Goal: Task Accomplishment & Management: Use online tool/utility

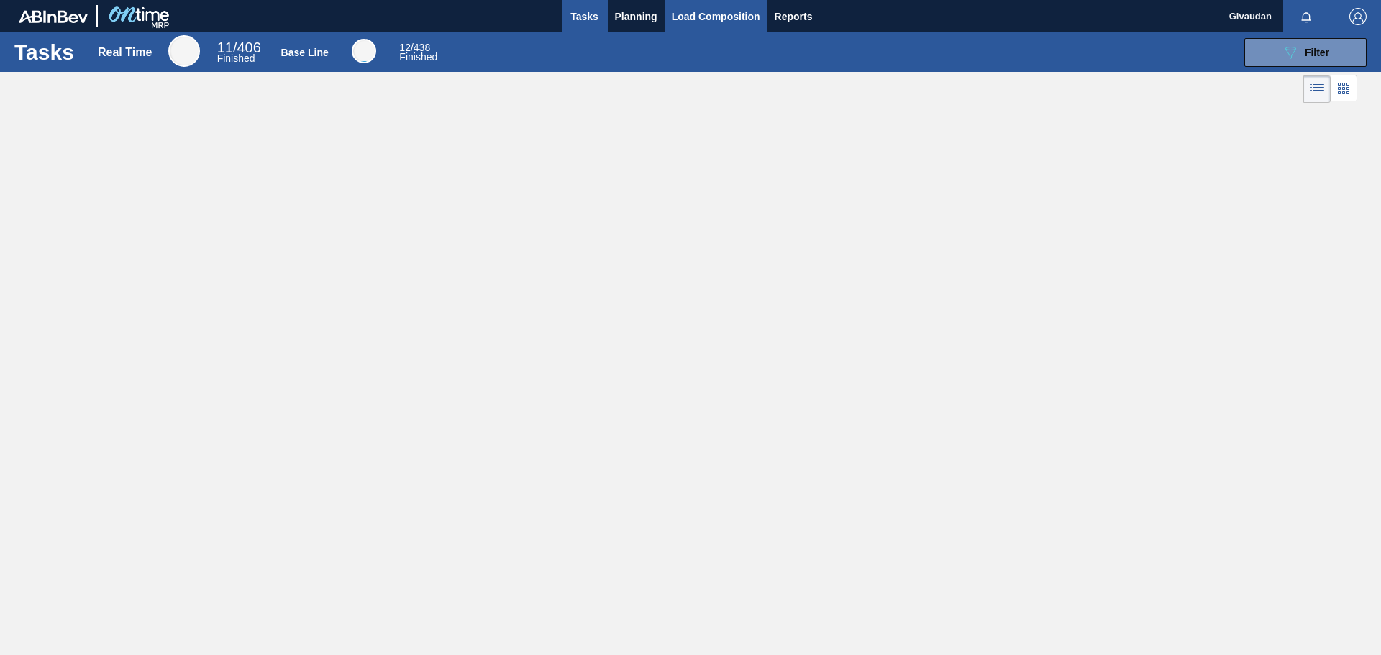
click at [695, 16] on span "Load Composition" at bounding box center [716, 16] width 88 height 17
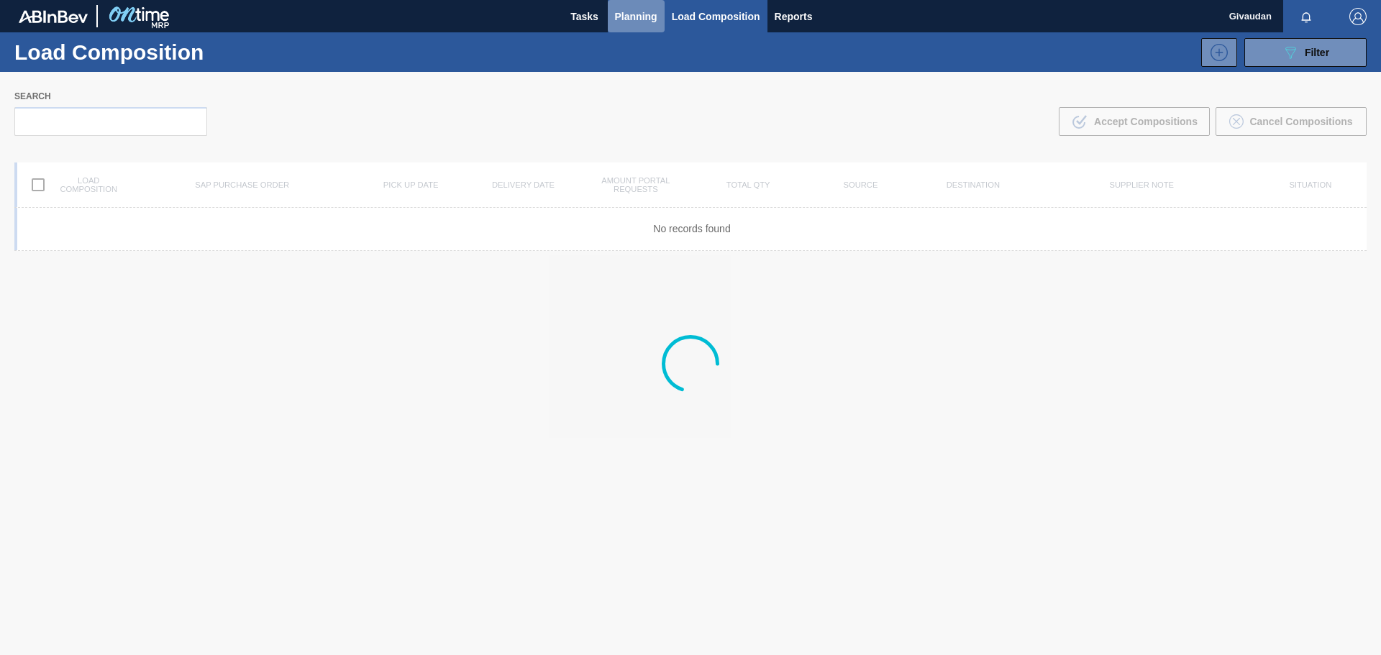
click at [641, 17] on span "Planning" at bounding box center [636, 16] width 42 height 17
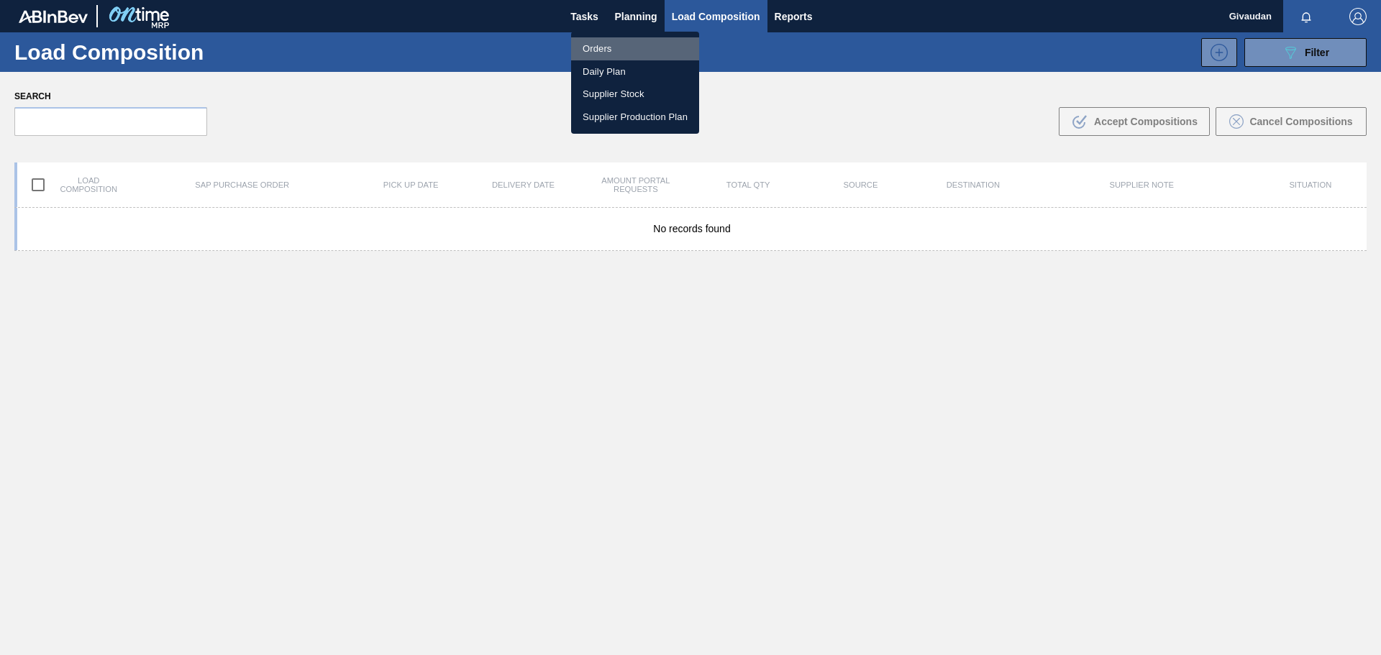
click at [625, 39] on li "Orders" at bounding box center [635, 48] width 128 height 23
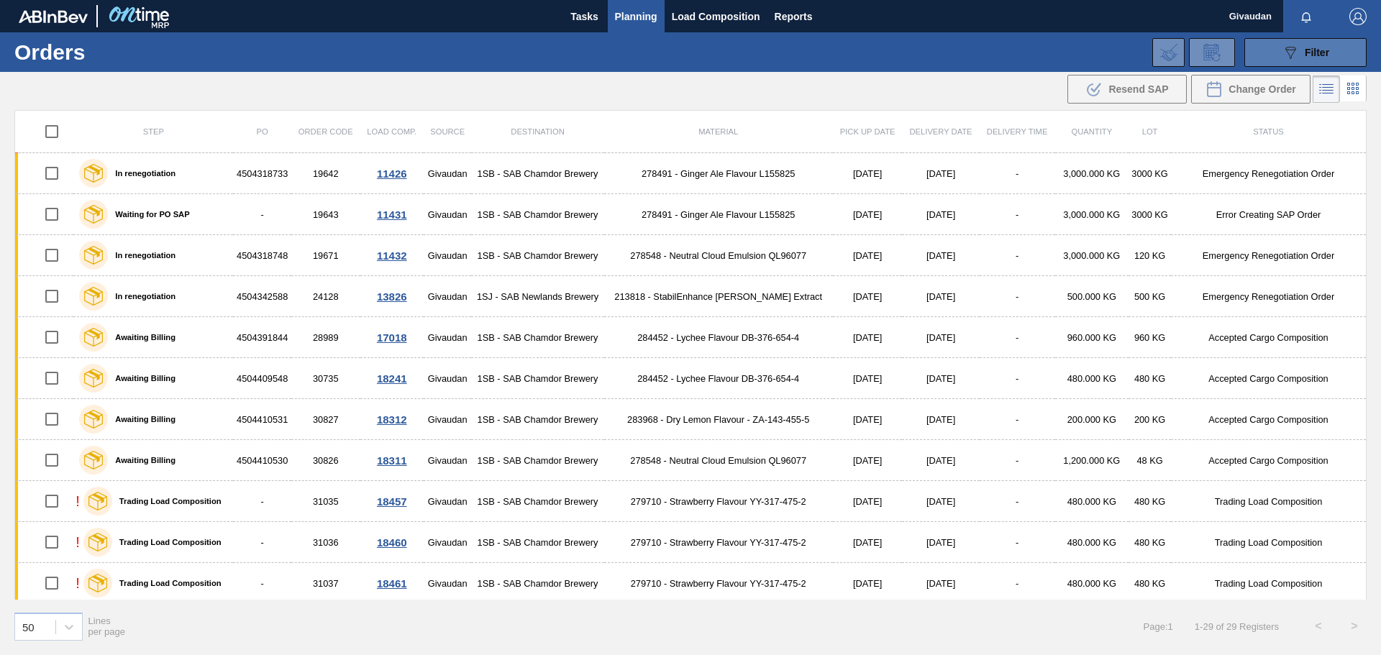
click at [1291, 61] on button "089F7B8B-B2A5-4AFE-B5C0-19BA573D28AC Filter" at bounding box center [1305, 52] width 122 height 29
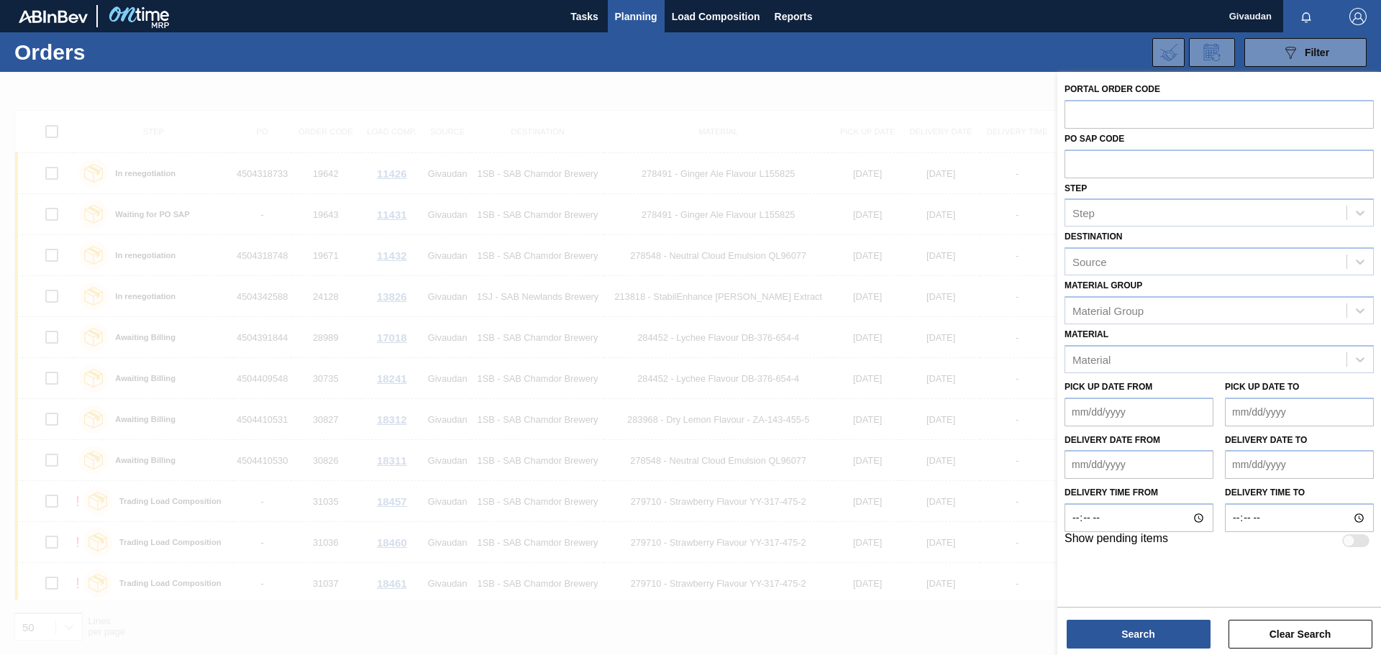
click at [1120, 129] on div "PO SAP Code" at bounding box center [1218, 154] width 309 height 50
click at [1117, 116] on input "text" at bounding box center [1218, 113] width 309 height 27
type input "31048"
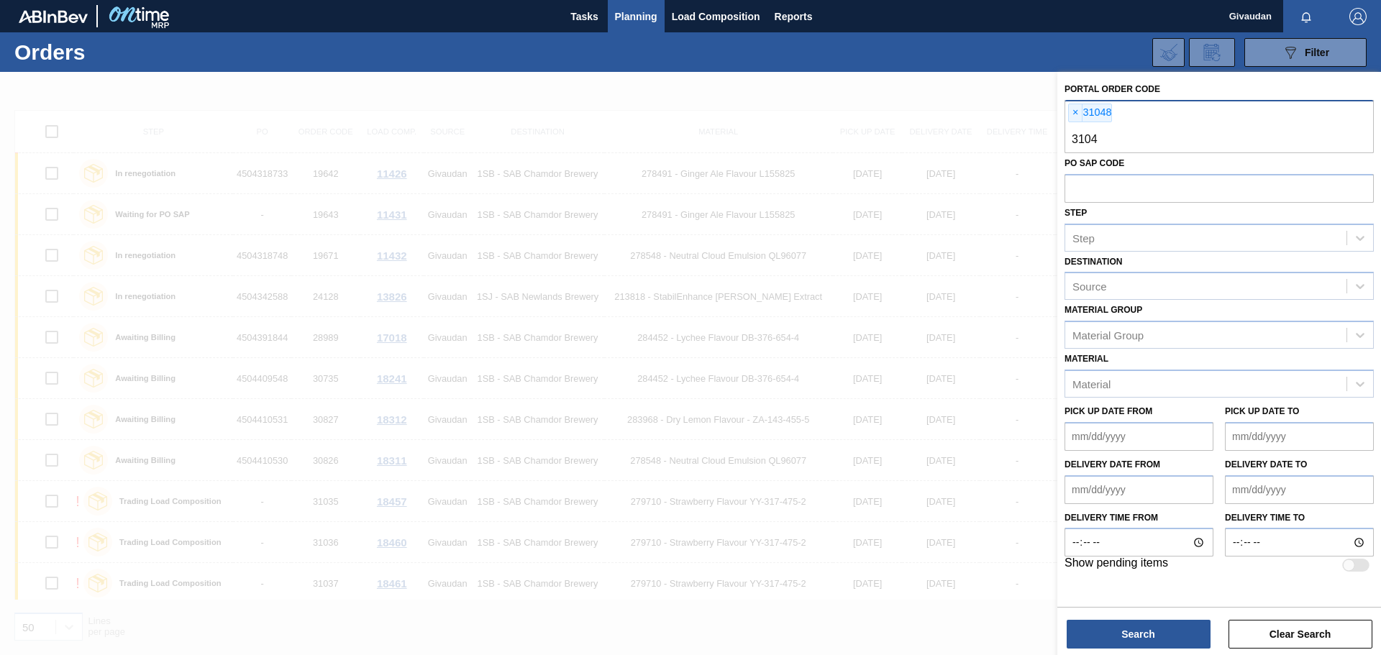
type input "31049"
type input "31050"
click at [1172, 630] on button "Search" at bounding box center [1138, 634] width 144 height 29
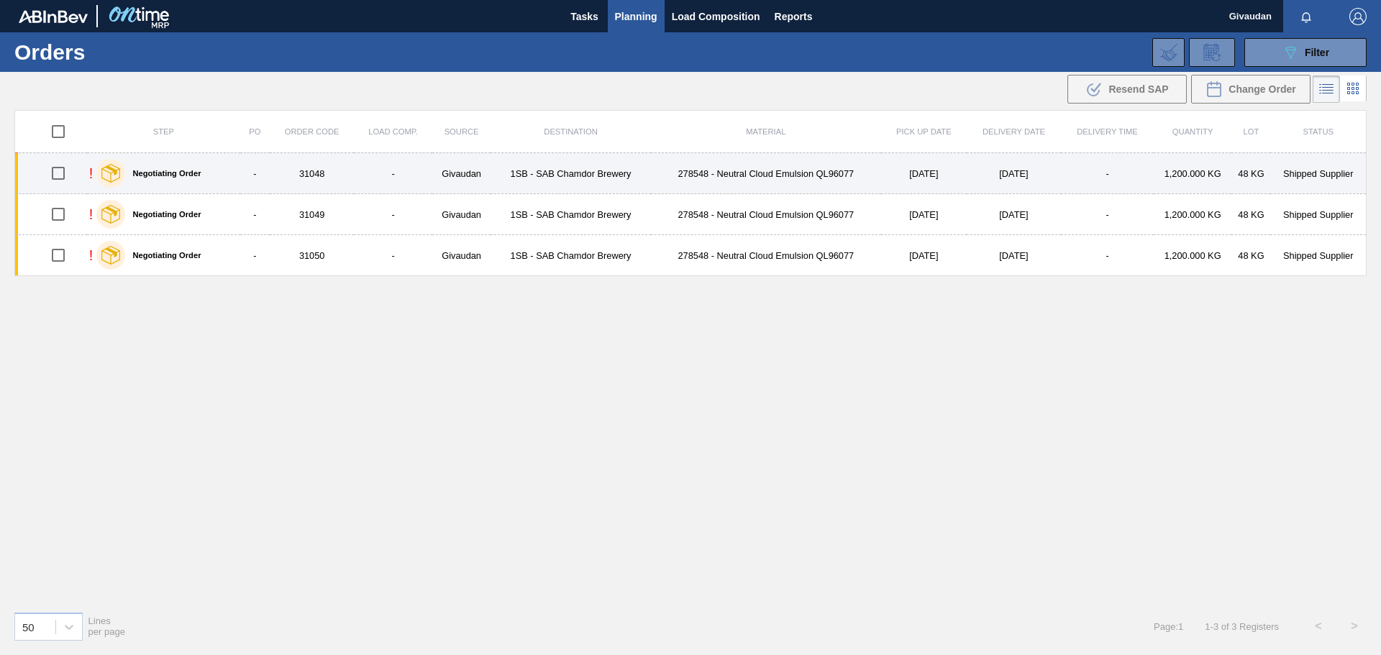
click at [1003, 177] on td "[DATE]" at bounding box center [1014, 173] width 95 height 41
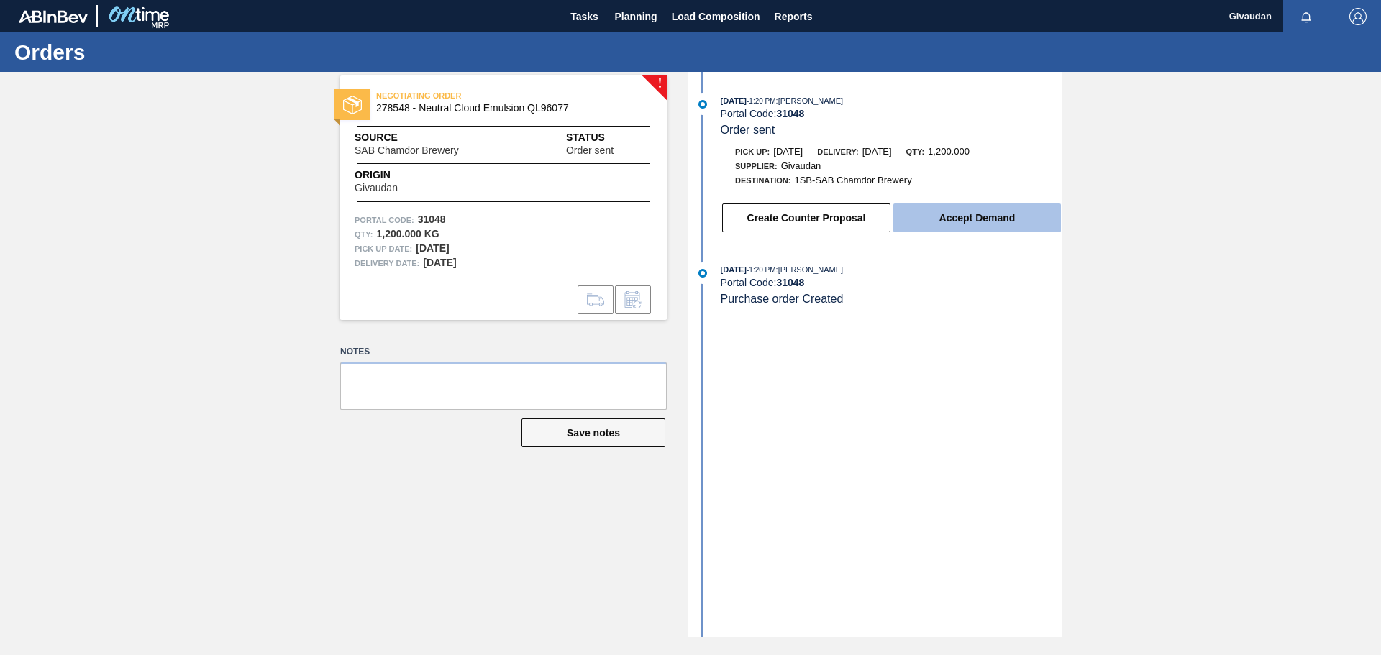
click at [970, 214] on button "Accept Demand" at bounding box center [977, 218] width 168 height 29
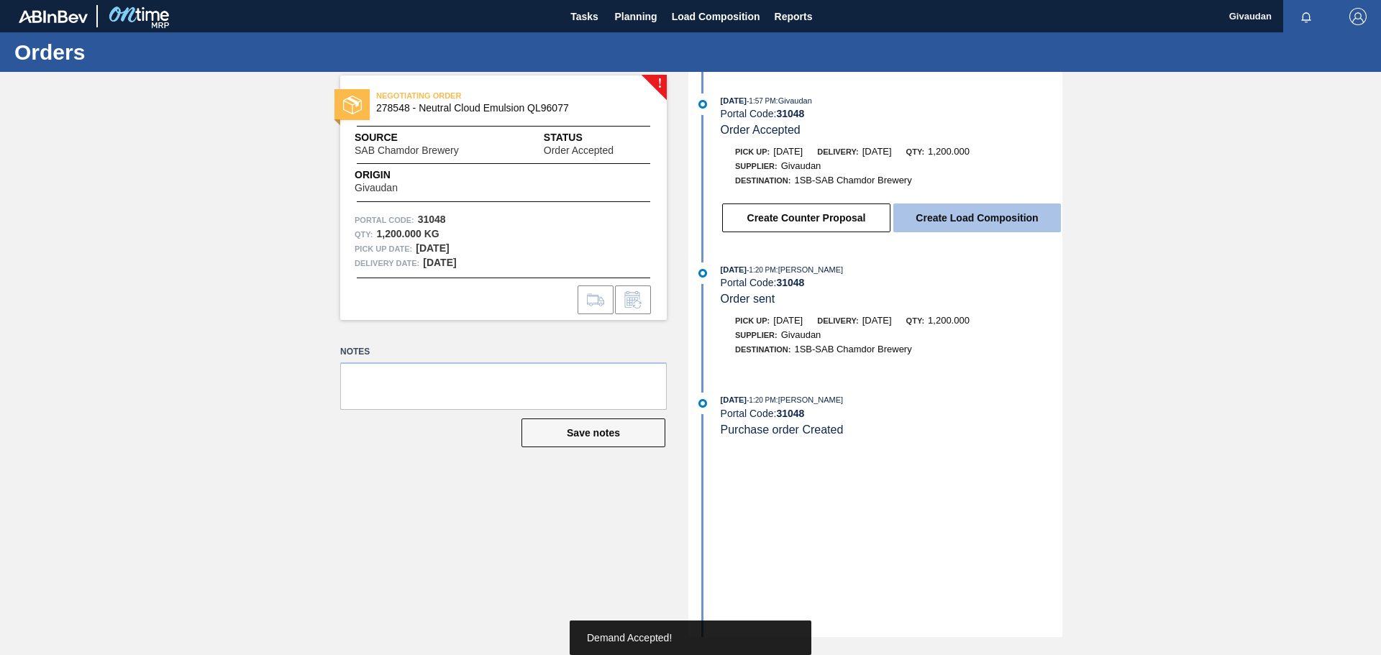
click at [937, 218] on button "Create Load Composition" at bounding box center [977, 218] width 168 height 29
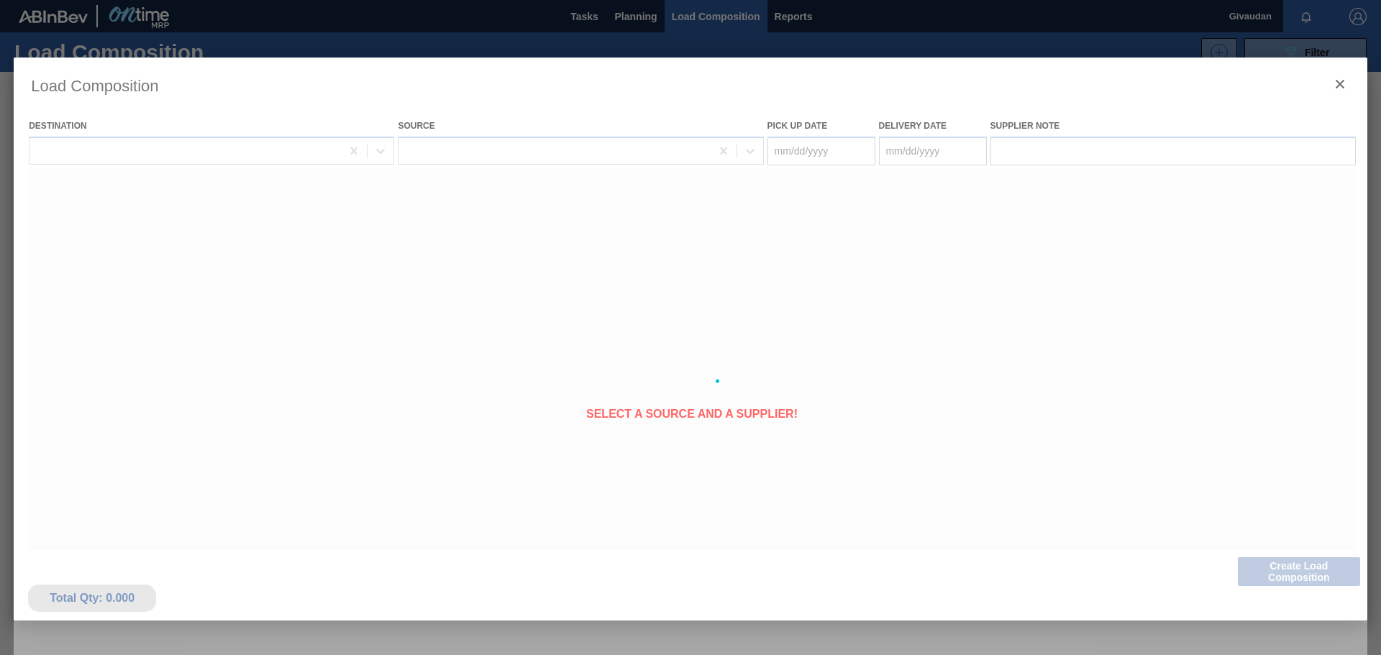
type Date "[DATE]"
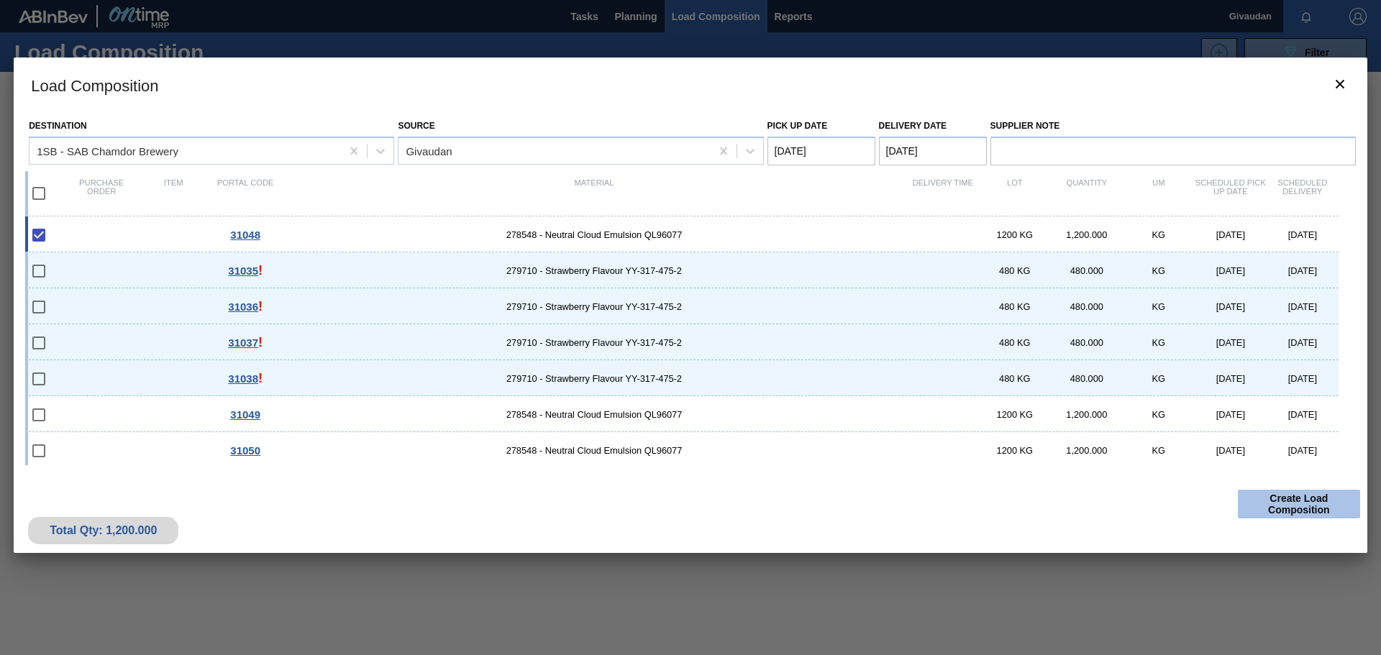
click at [1279, 506] on button "Create Load Composition" at bounding box center [1299, 504] width 122 height 29
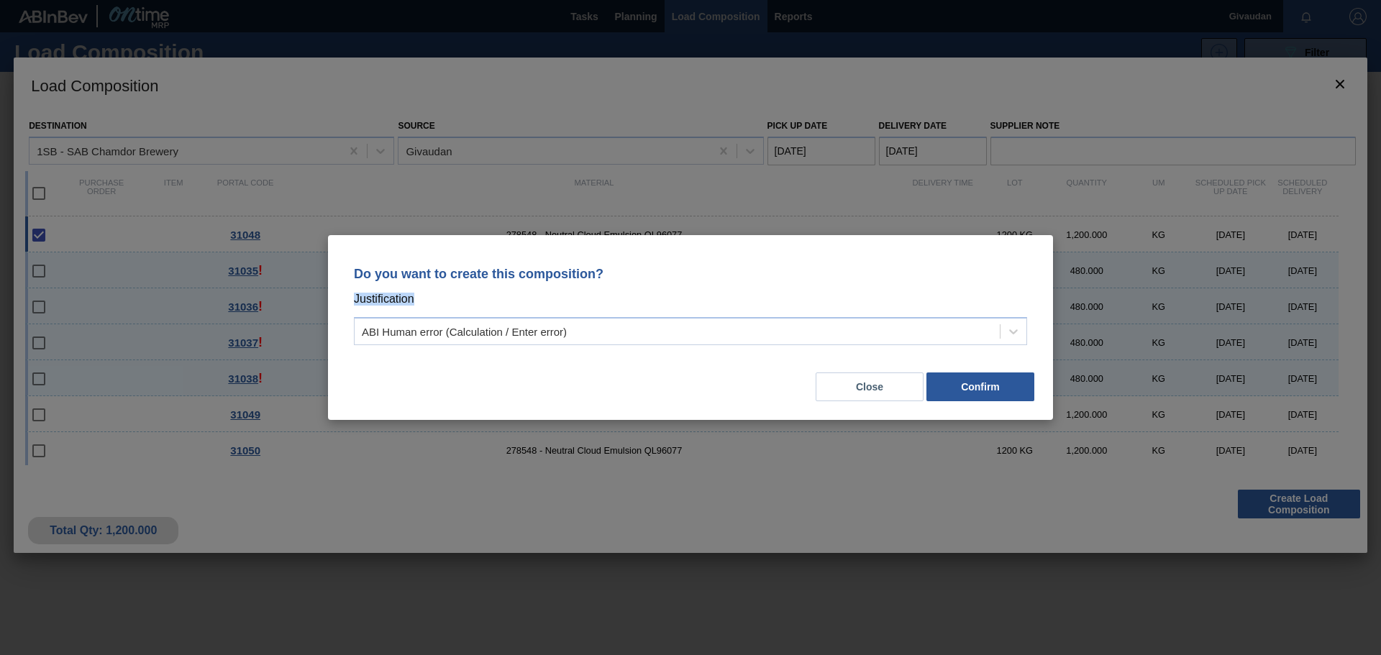
drag, startPoint x: 670, startPoint y: 249, endPoint x: 652, endPoint y: 301, distance: 55.7
click at [652, 301] on div "Do you want to create this composition? Justification ABI Human error (Calculat…" at bounding box center [690, 327] width 725 height 185
click at [636, 249] on div "Do you want to create this composition? Justification ABI Human error (Calculat…" at bounding box center [690, 327] width 725 height 185
drag, startPoint x: 652, startPoint y: 242, endPoint x: 641, endPoint y: 261, distance: 21.6
click at [641, 261] on div "Do you want to create this composition? Justification ABI Human error (Calculat…" at bounding box center [690, 327] width 725 height 185
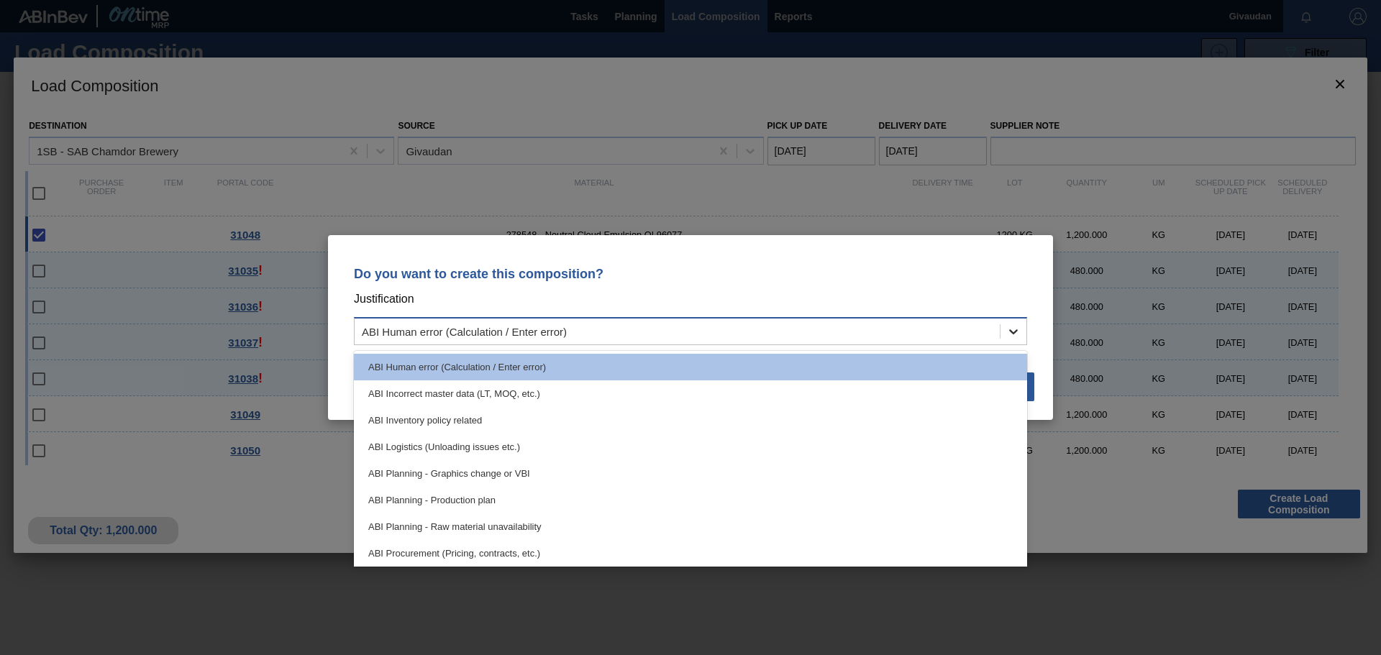
click at [1010, 332] on icon at bounding box center [1013, 331] width 14 height 14
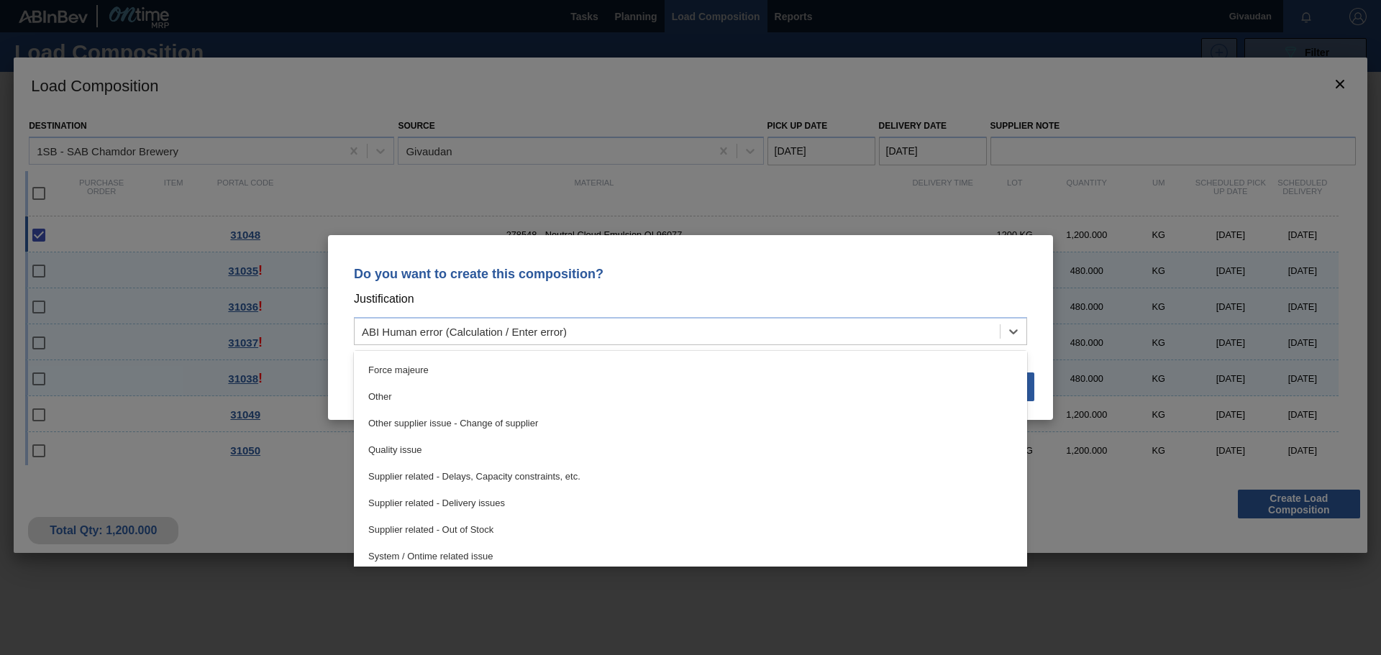
scroll to position [269, 0]
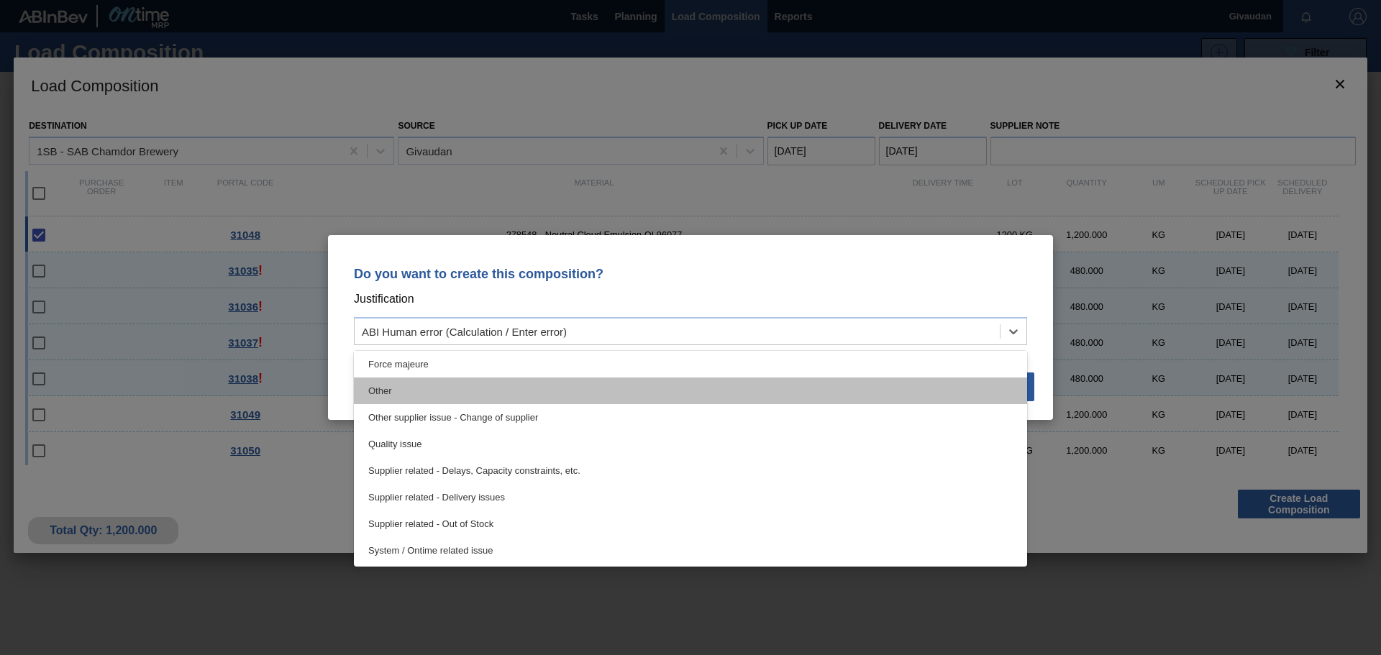
click at [490, 380] on div "Other" at bounding box center [690, 391] width 673 height 27
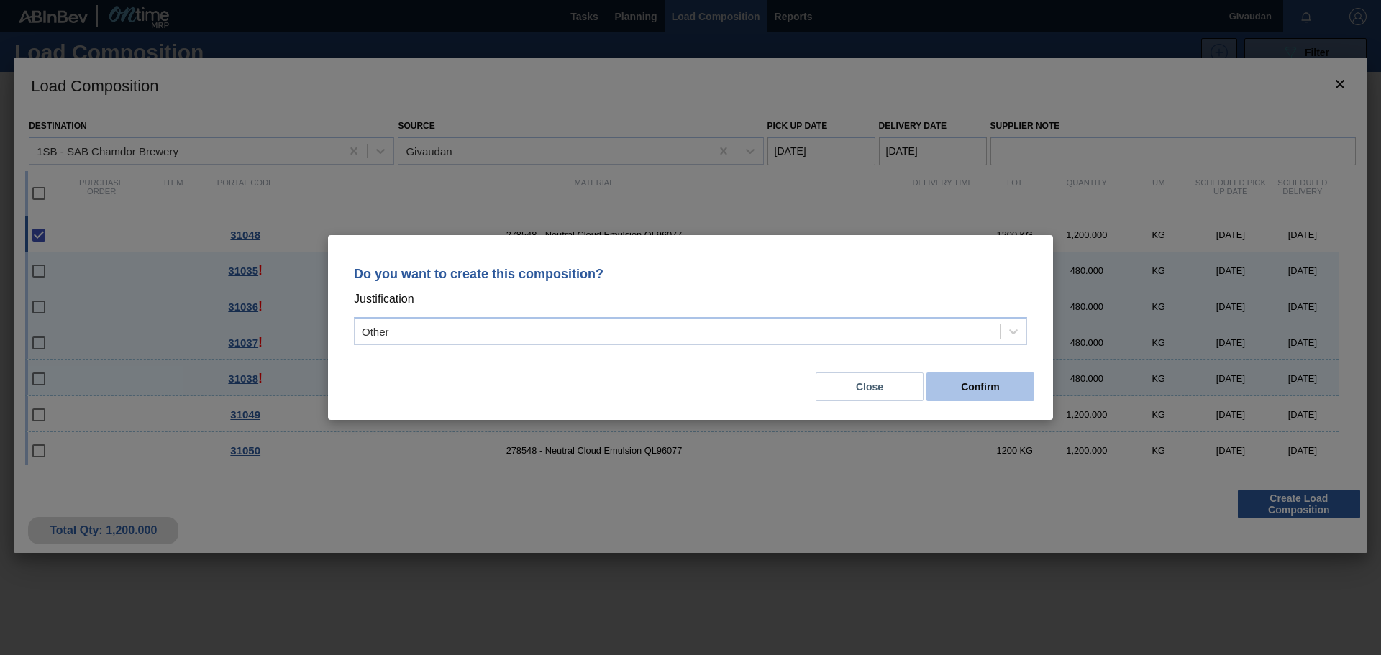
click at [985, 379] on button "Confirm" at bounding box center [980, 387] width 108 height 29
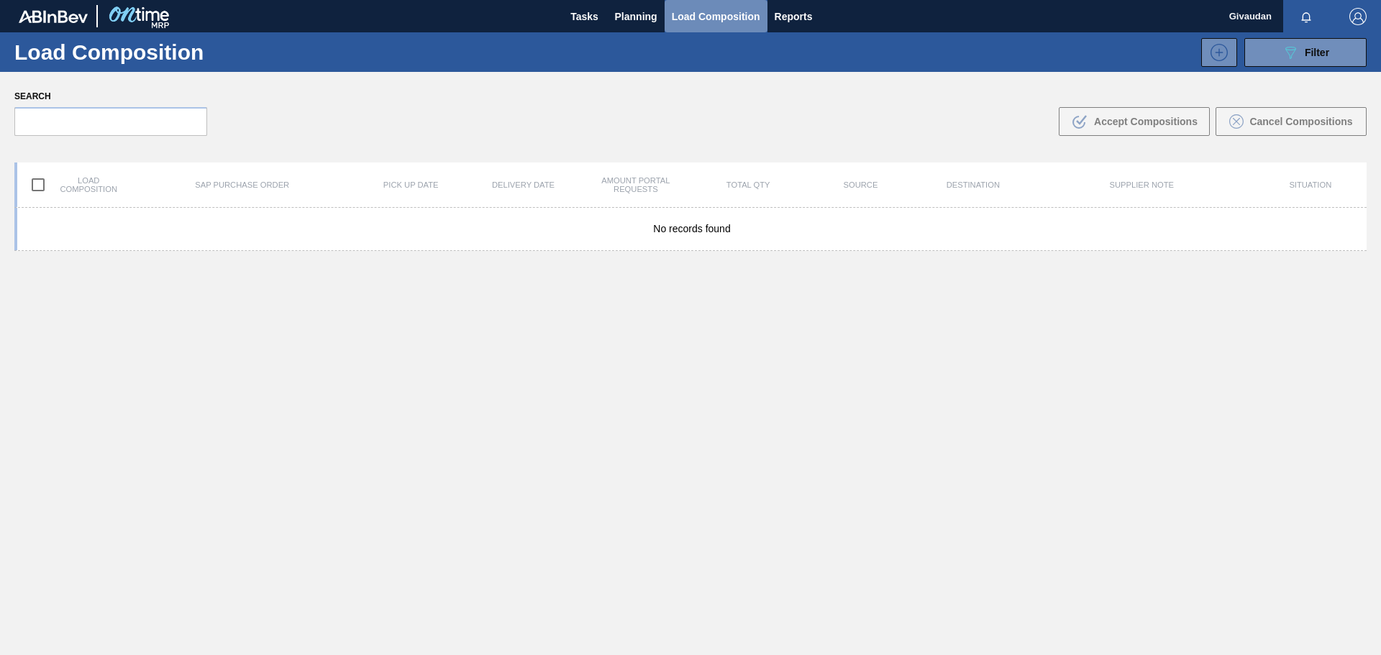
click at [681, 16] on span "Load Composition" at bounding box center [716, 16] width 88 height 17
click at [657, 17] on button "Planning" at bounding box center [636, 16] width 57 height 32
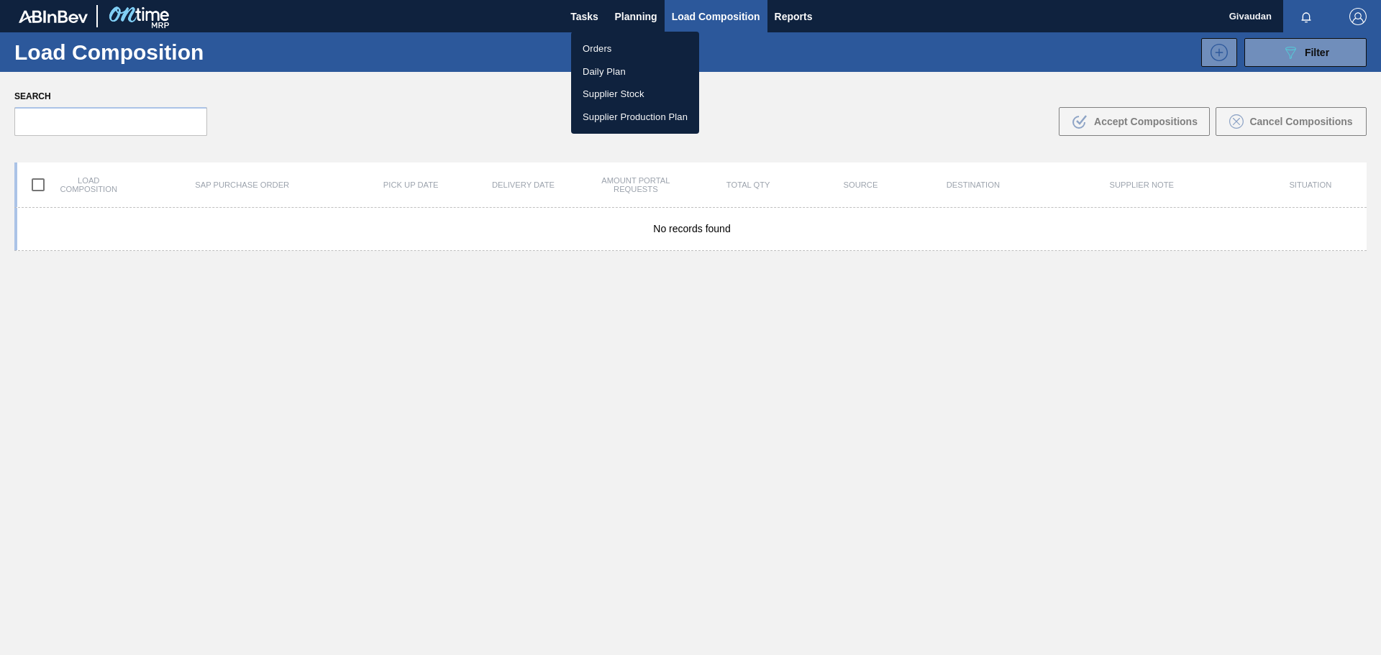
click at [641, 36] on ul "Orders Daily Plan Supplier Stock Supplier Production Plan" at bounding box center [635, 83] width 128 height 102
click at [637, 45] on li "Orders" at bounding box center [635, 48] width 128 height 23
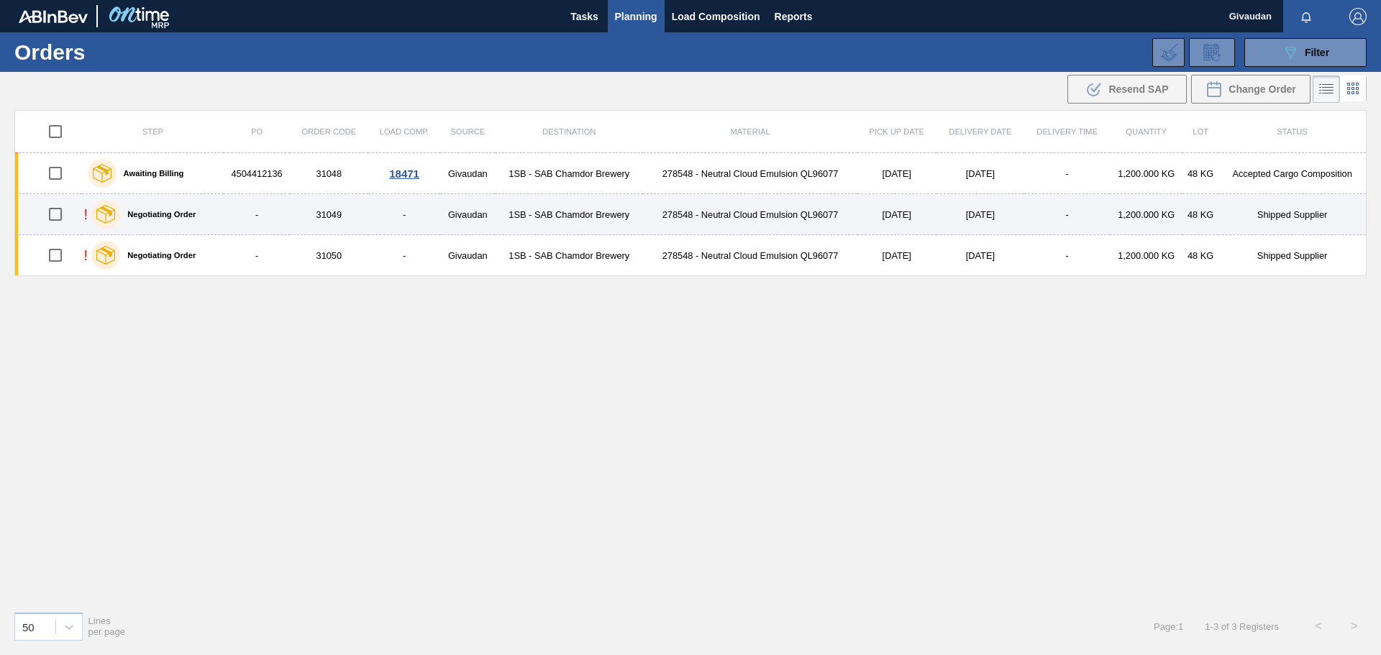
click at [590, 214] on td "1SB - SAB Chamdor Brewery" at bounding box center [569, 214] width 148 height 41
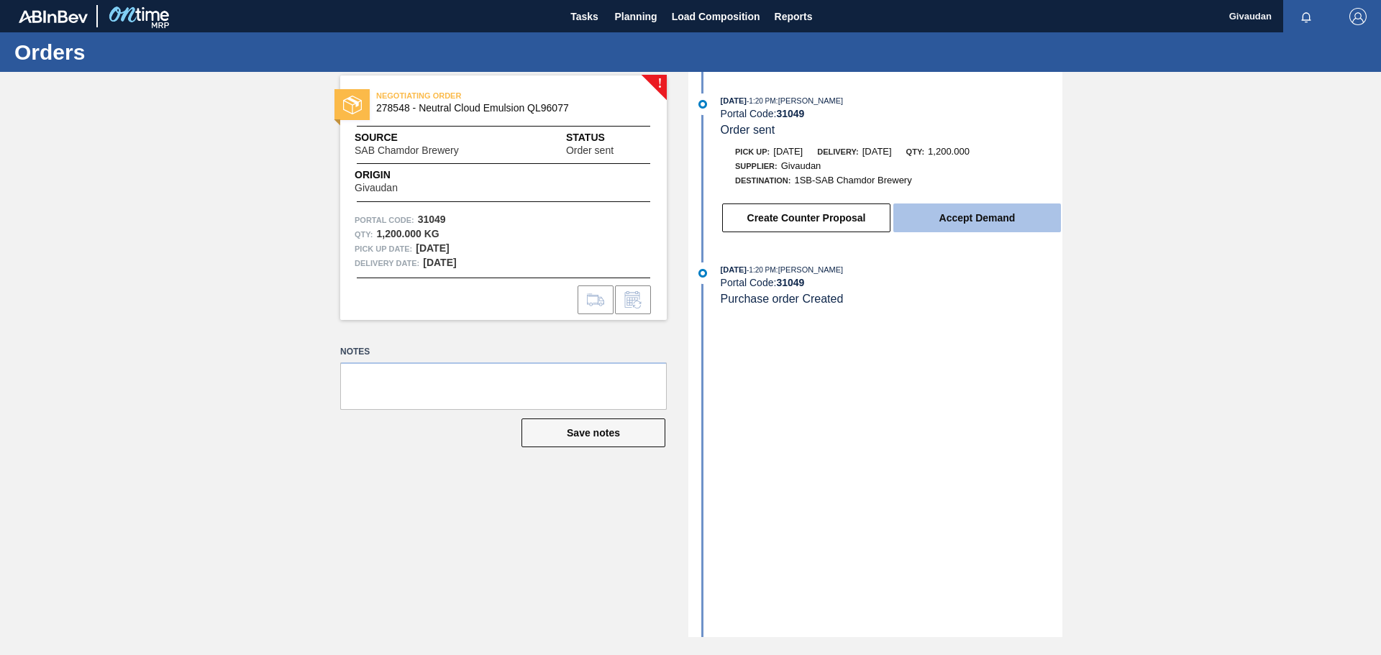
click at [951, 214] on button "Accept Demand" at bounding box center [977, 218] width 168 height 29
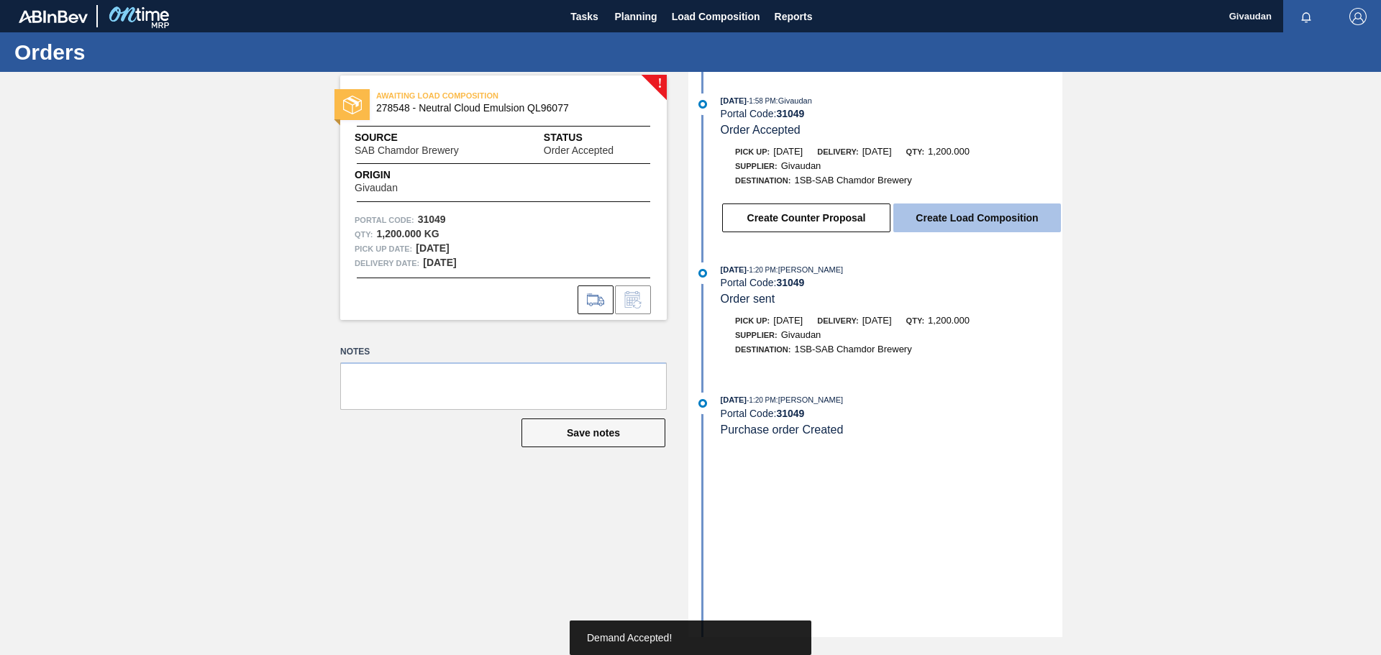
click at [931, 217] on button "Create Load Composition" at bounding box center [977, 218] width 168 height 29
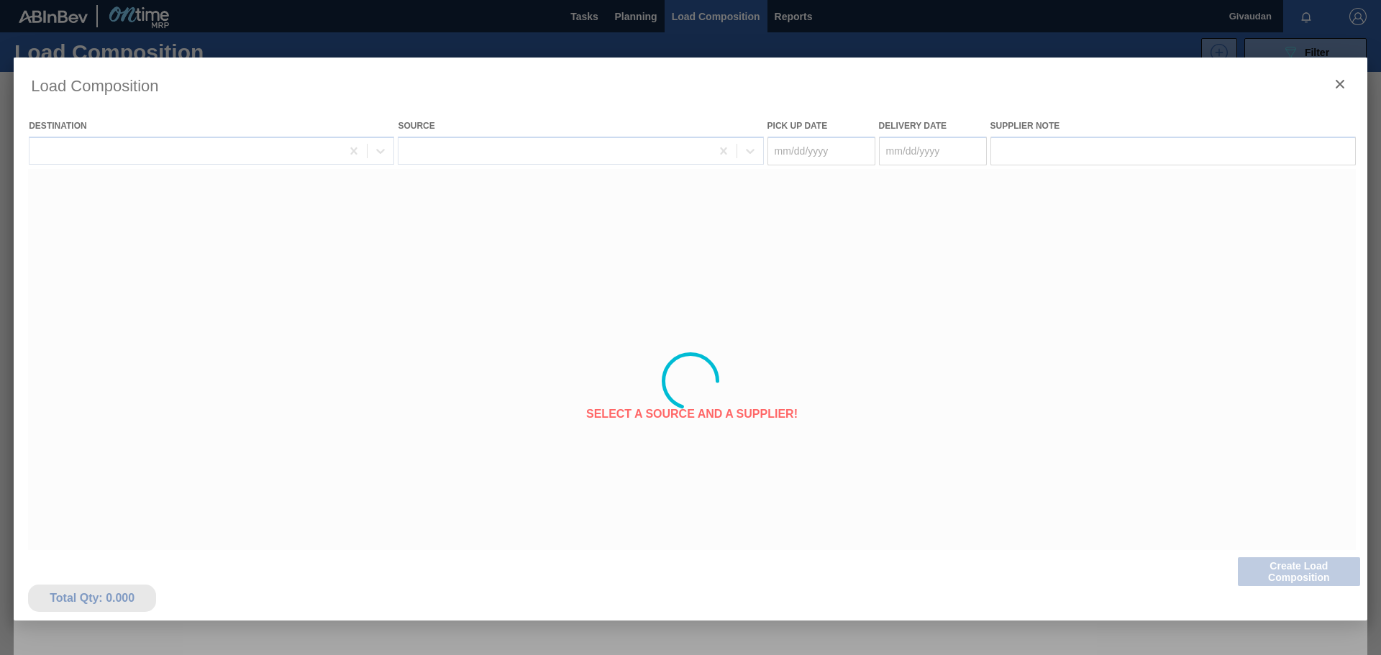
type Date "[DATE]"
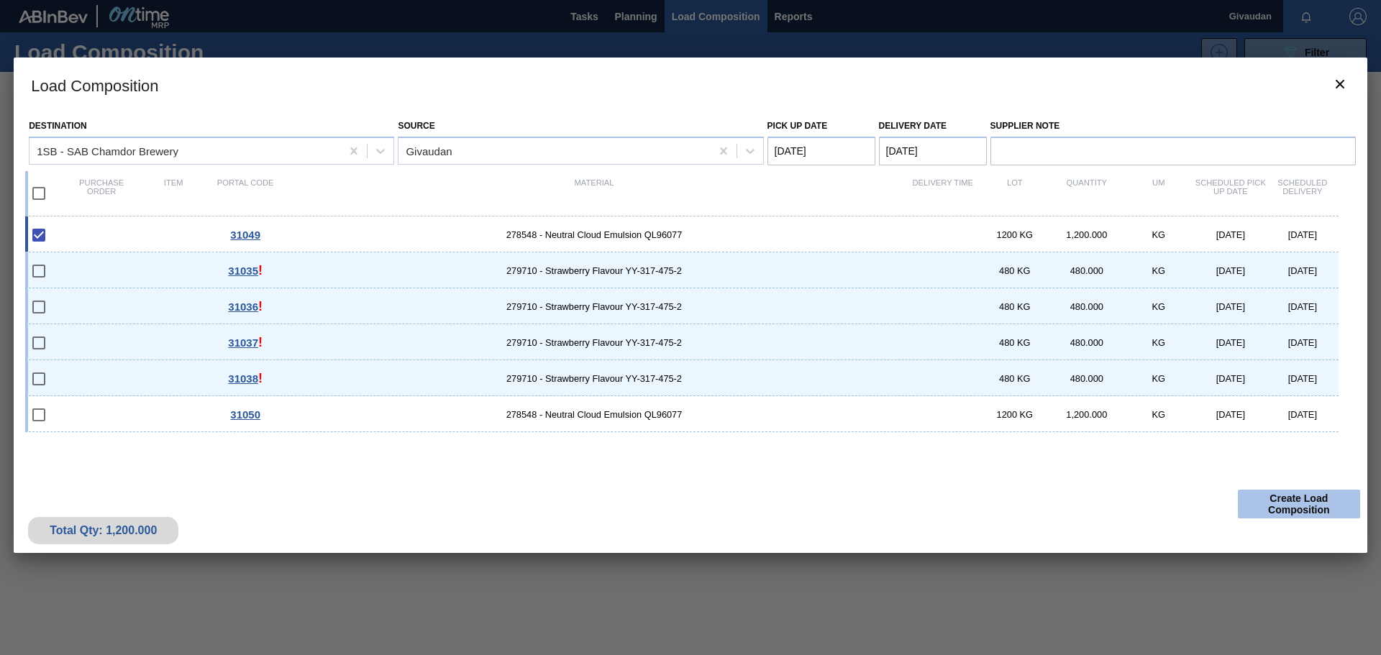
click at [1258, 496] on button "Create Load Composition" at bounding box center [1299, 504] width 122 height 29
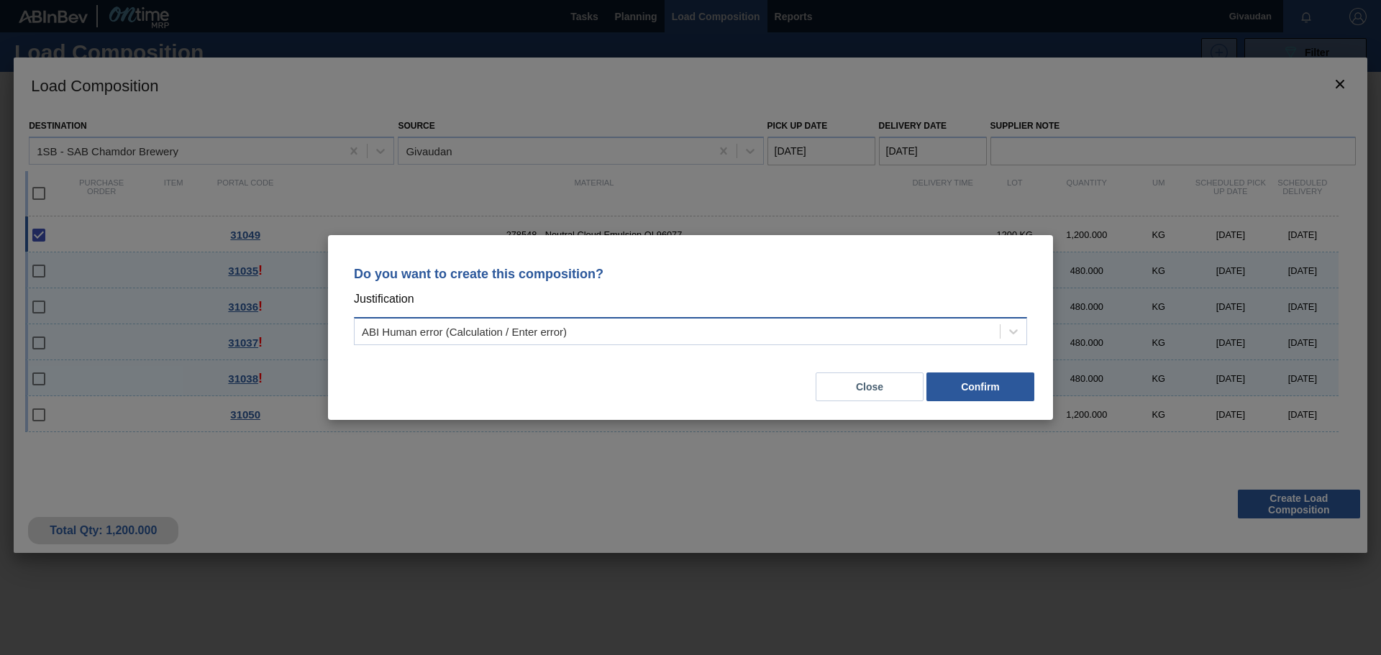
click at [738, 329] on div "ABI Human error (Calculation / Enter error)" at bounding box center [677, 331] width 645 height 21
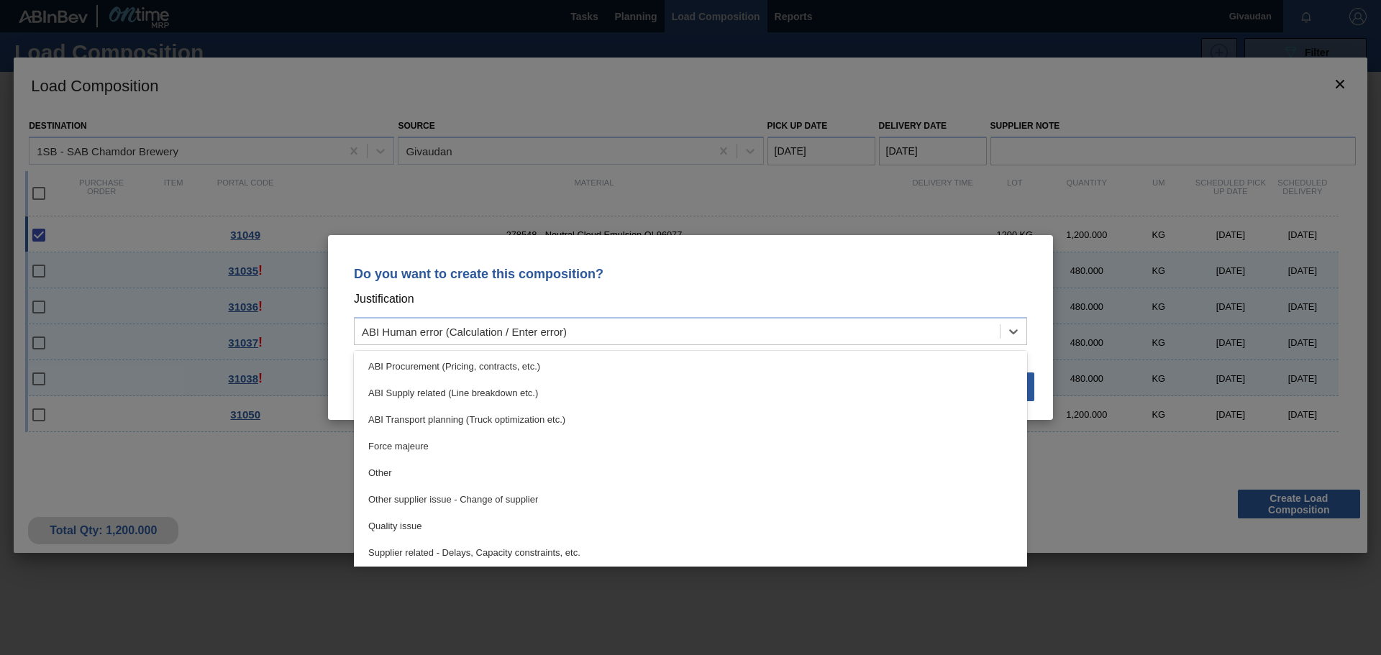
scroll to position [269, 0]
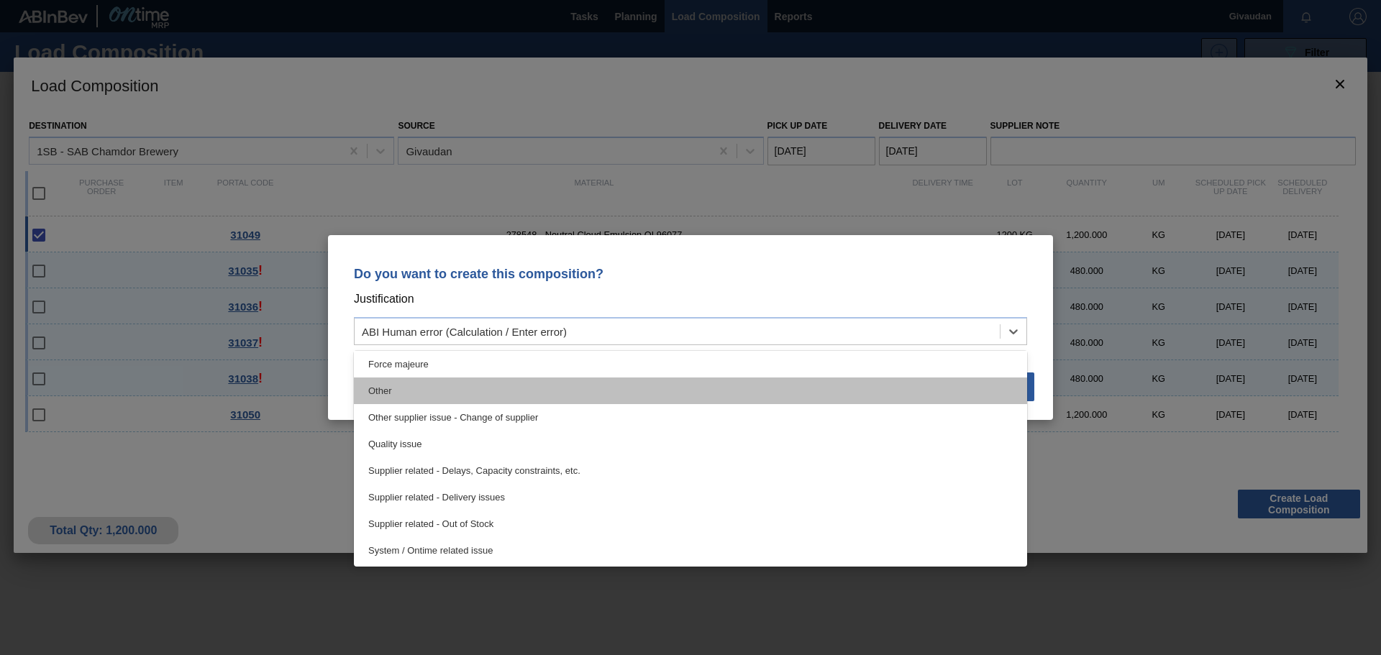
click at [483, 391] on div "Other" at bounding box center [690, 391] width 673 height 27
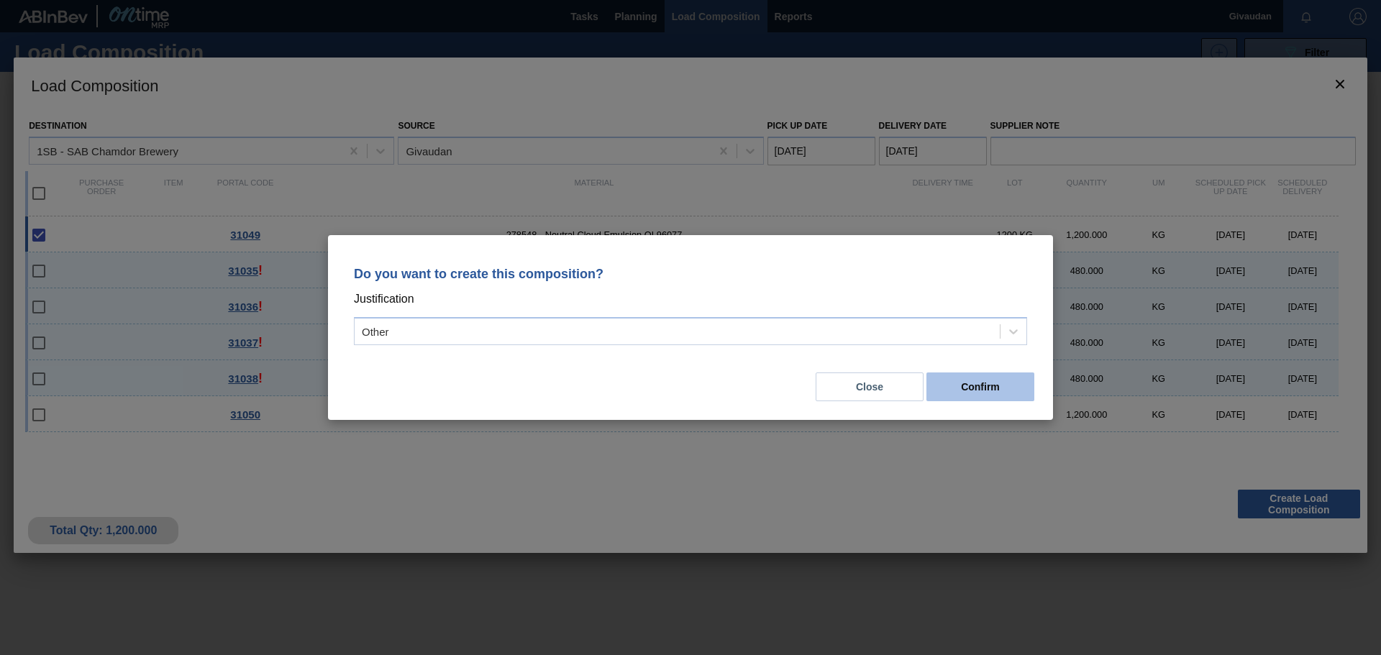
click at [961, 385] on button "Confirm" at bounding box center [980, 387] width 108 height 29
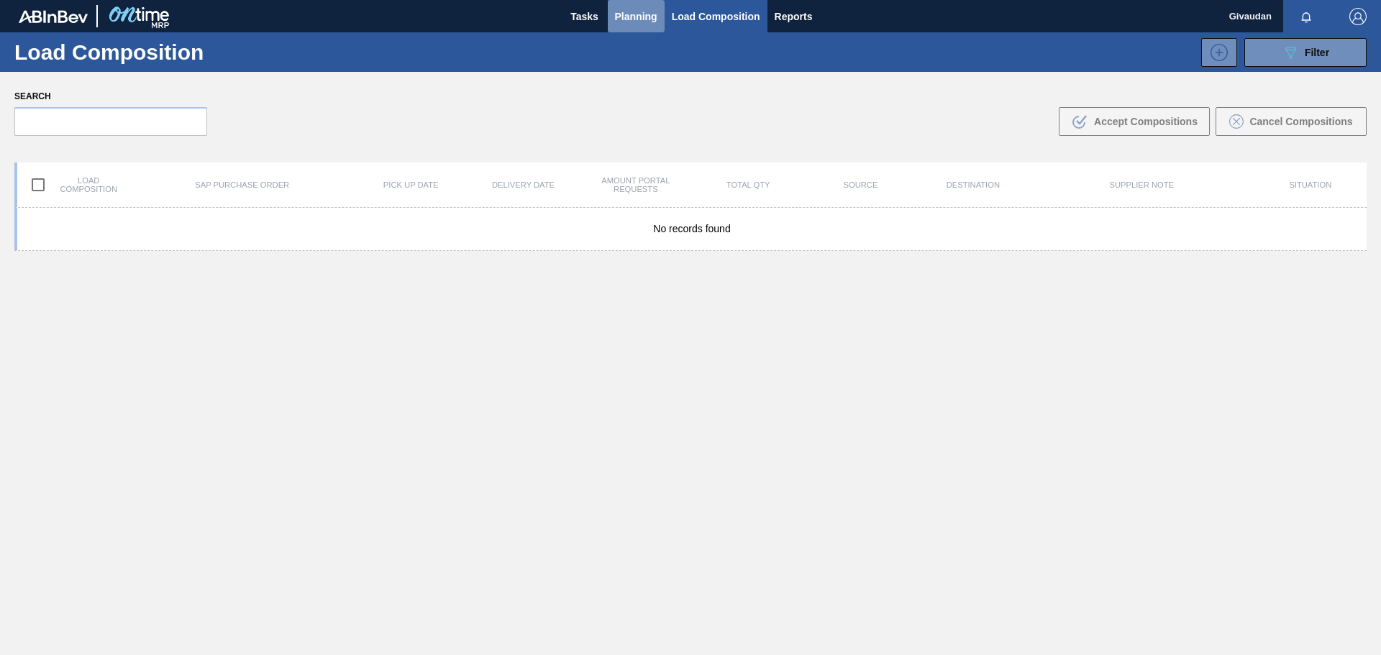
click at [648, 20] on span "Planning" at bounding box center [636, 16] width 42 height 17
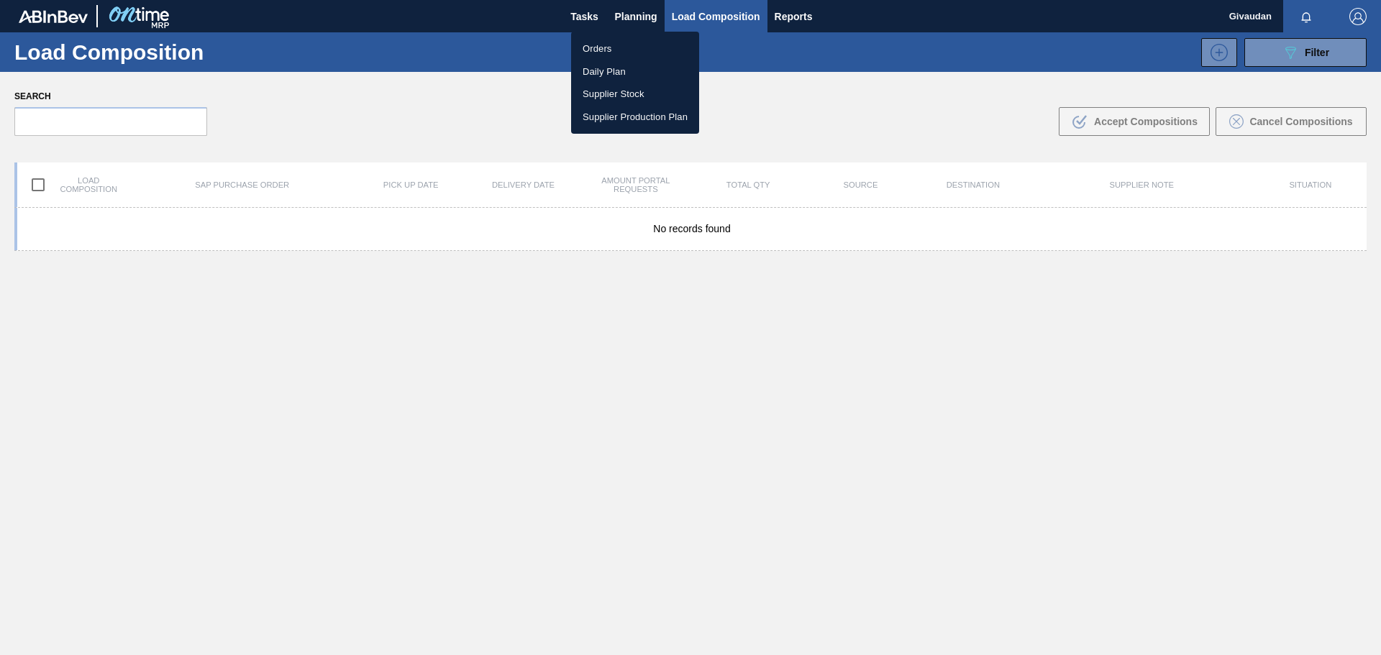
click at [649, 45] on li "Orders" at bounding box center [635, 48] width 128 height 23
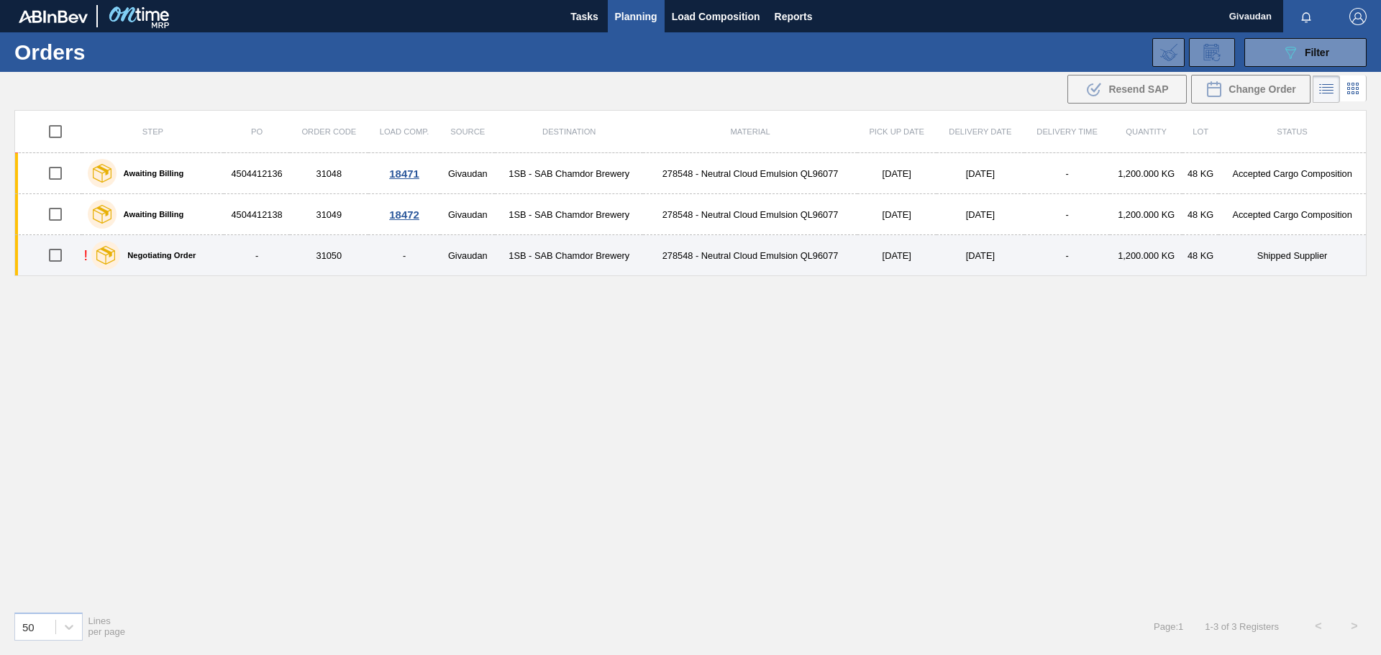
click at [588, 257] on td "1SB - SAB Chamdor Brewery" at bounding box center [569, 255] width 148 height 41
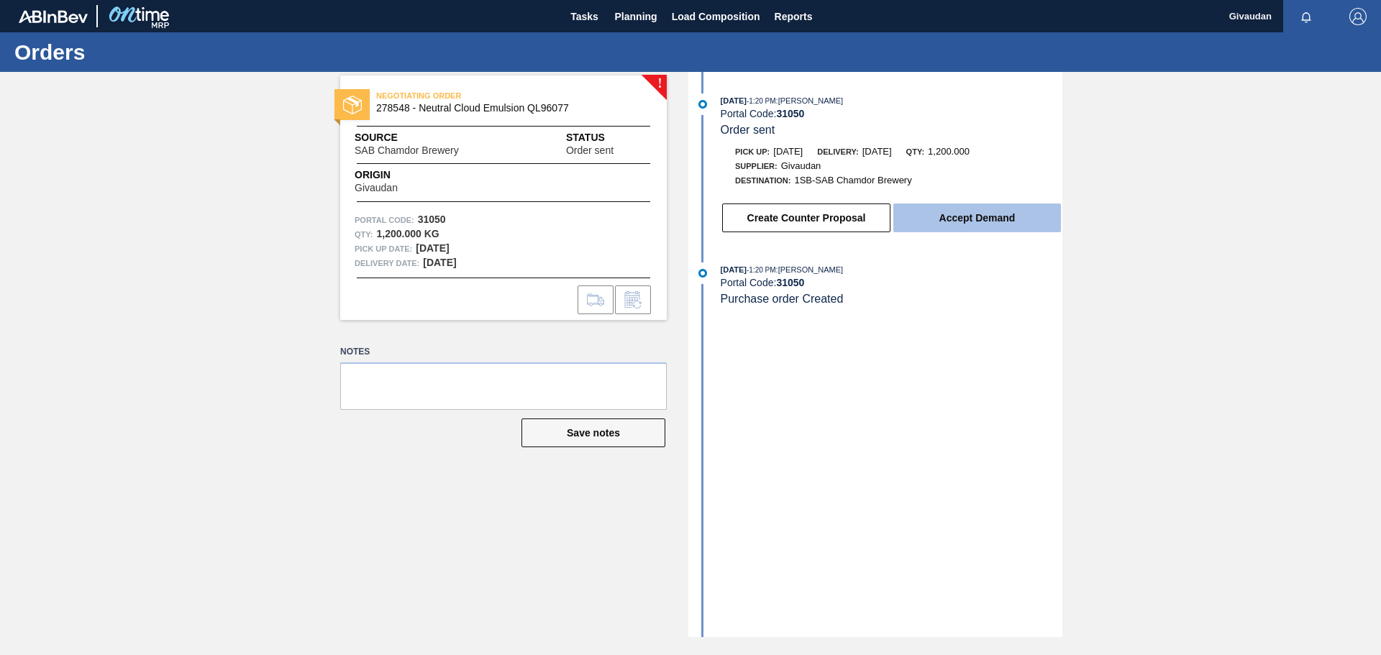
click at [920, 213] on button "Accept Demand" at bounding box center [977, 218] width 168 height 29
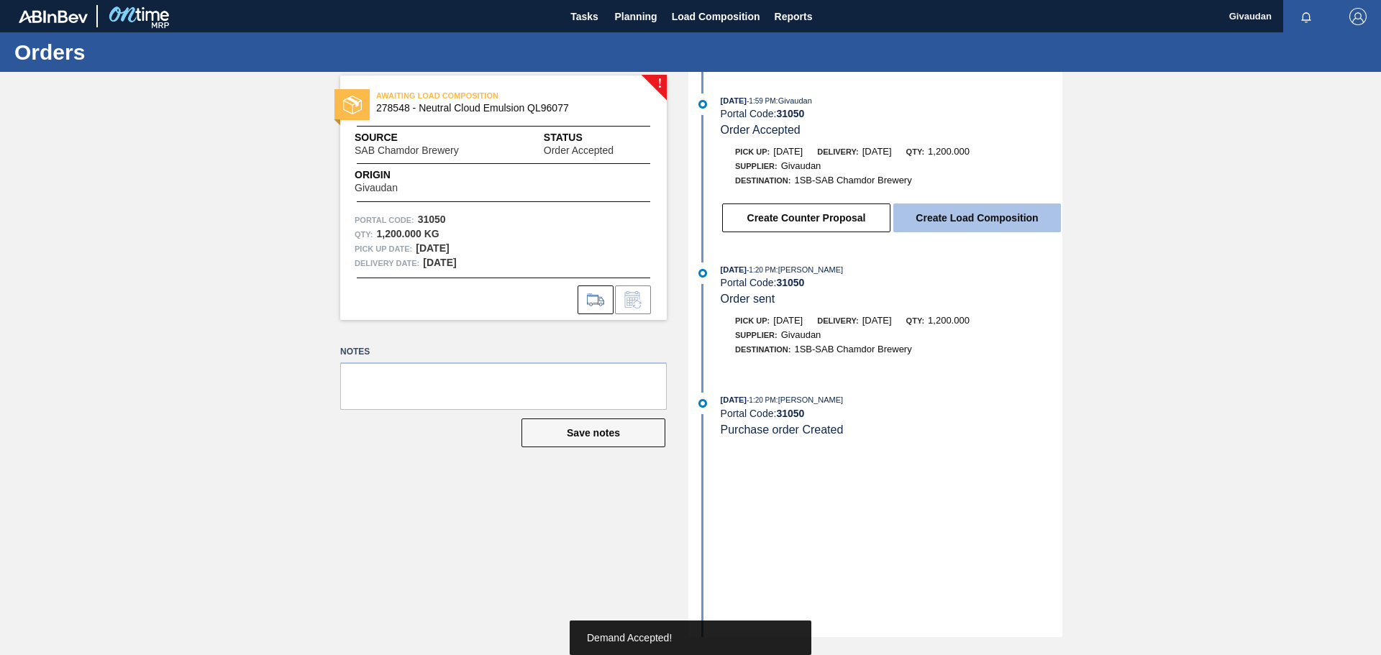
click at [951, 213] on button "Create Load Composition" at bounding box center [977, 218] width 168 height 29
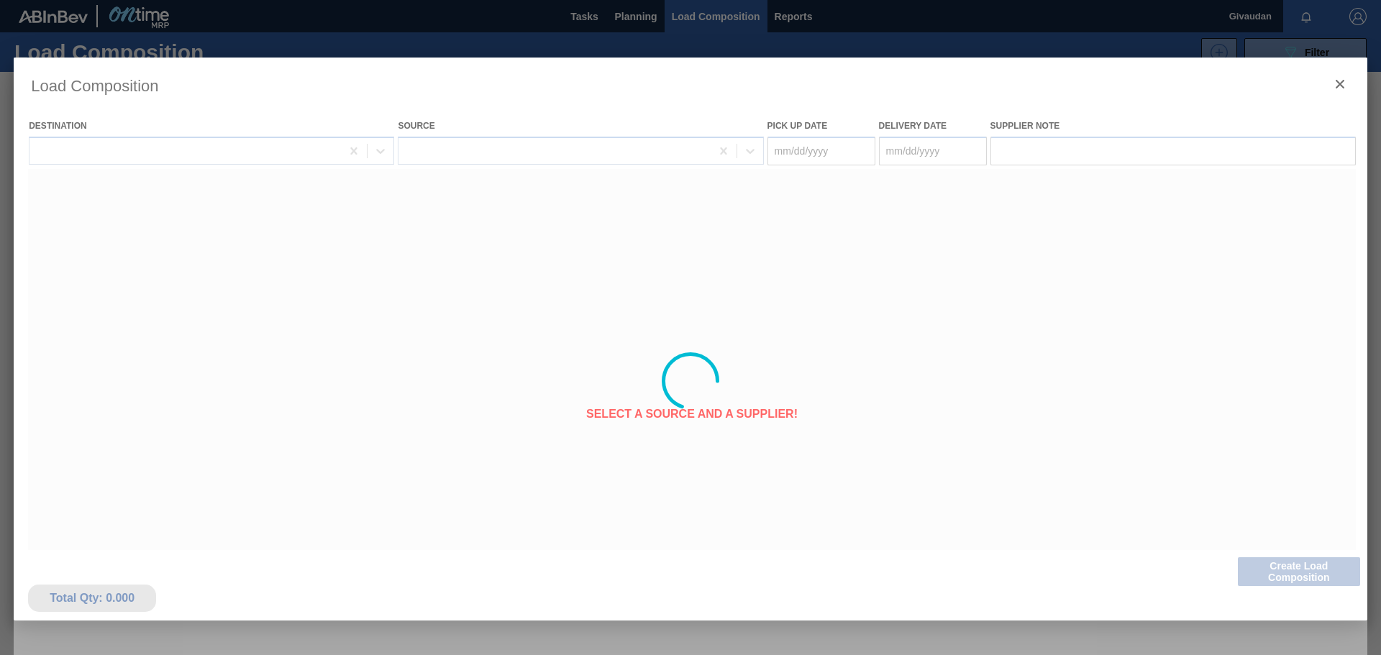
type Date "[DATE]"
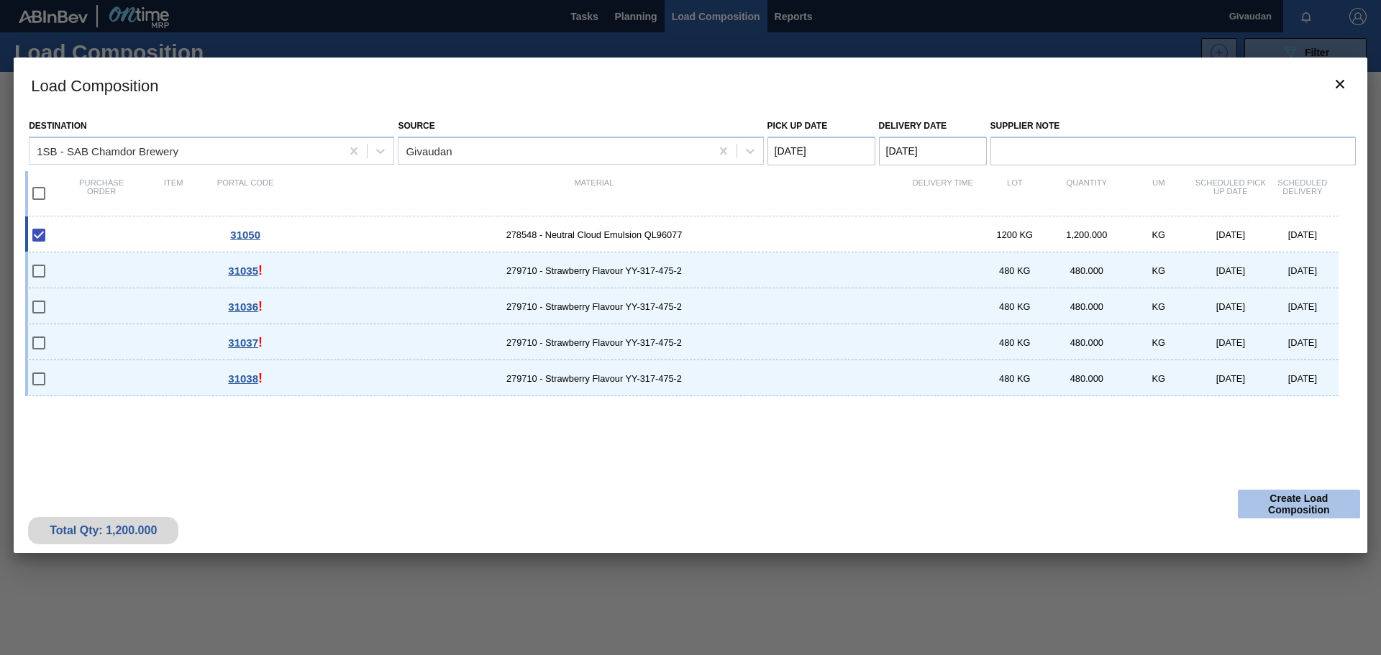
click at [1281, 497] on button "Create Load Composition" at bounding box center [1299, 504] width 122 height 29
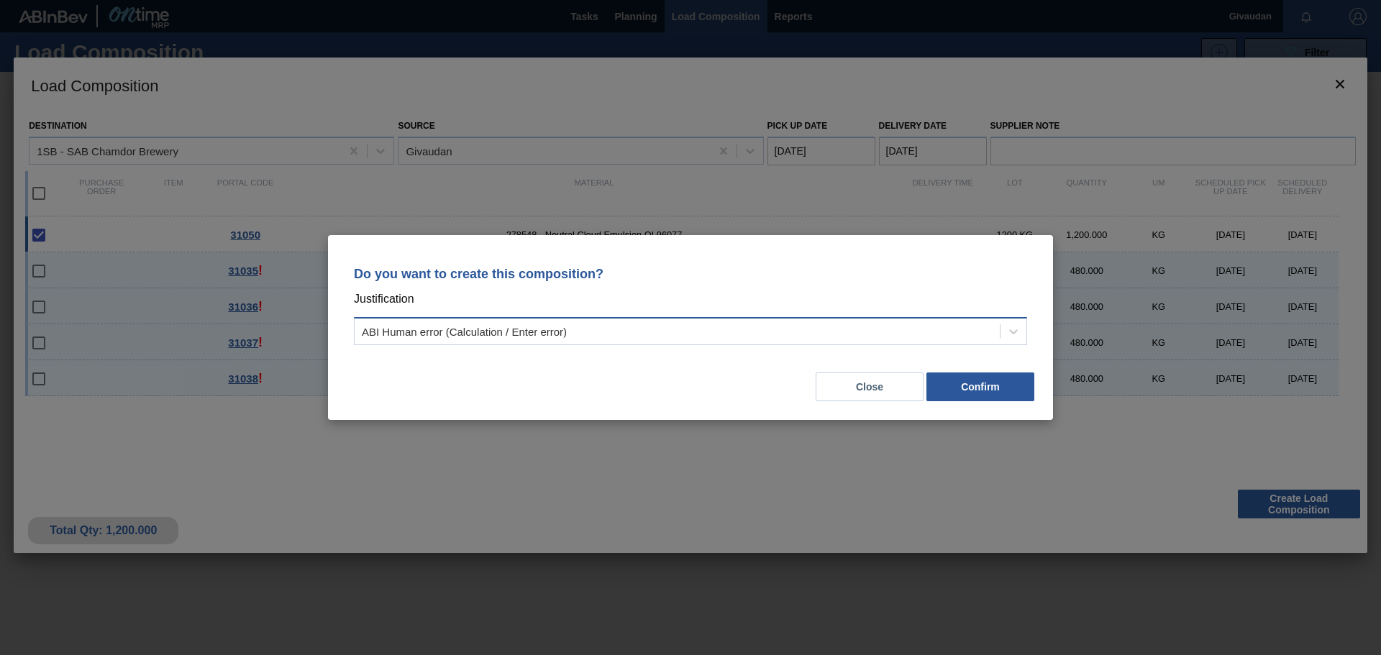
click at [842, 338] on div "ABI Human error (Calculation / Enter error)" at bounding box center [677, 331] width 645 height 21
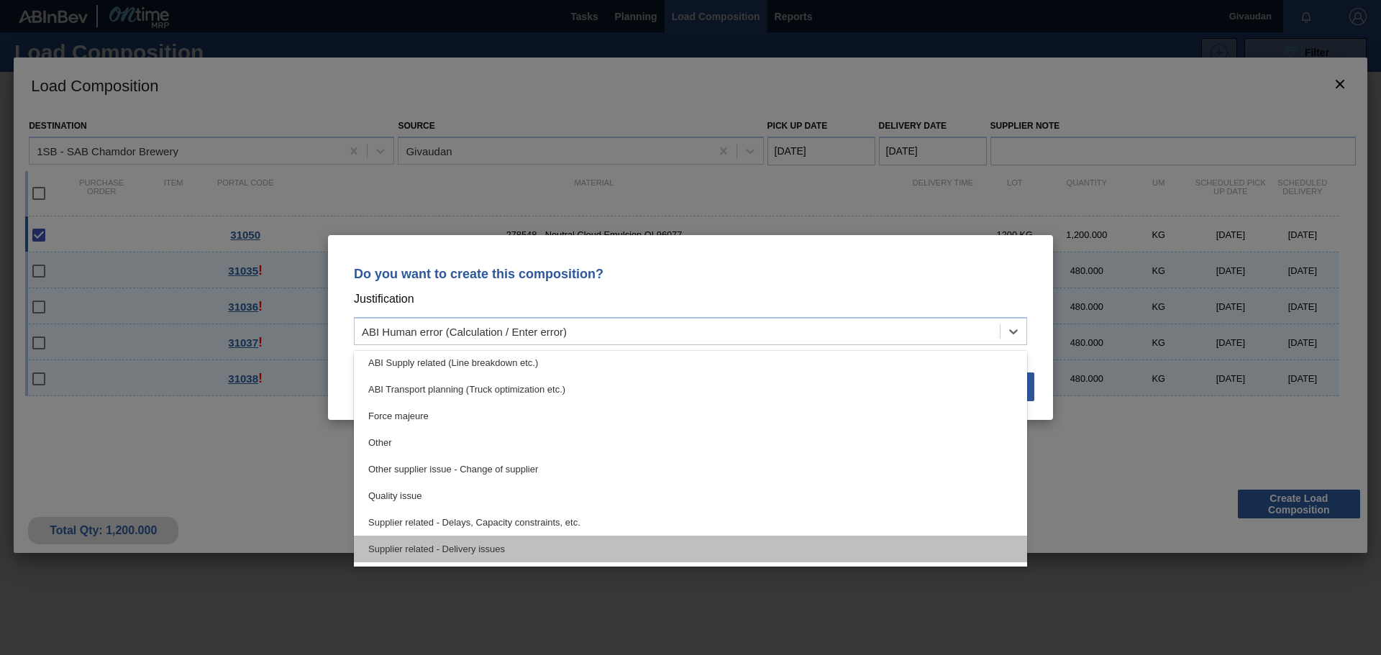
scroll to position [269, 0]
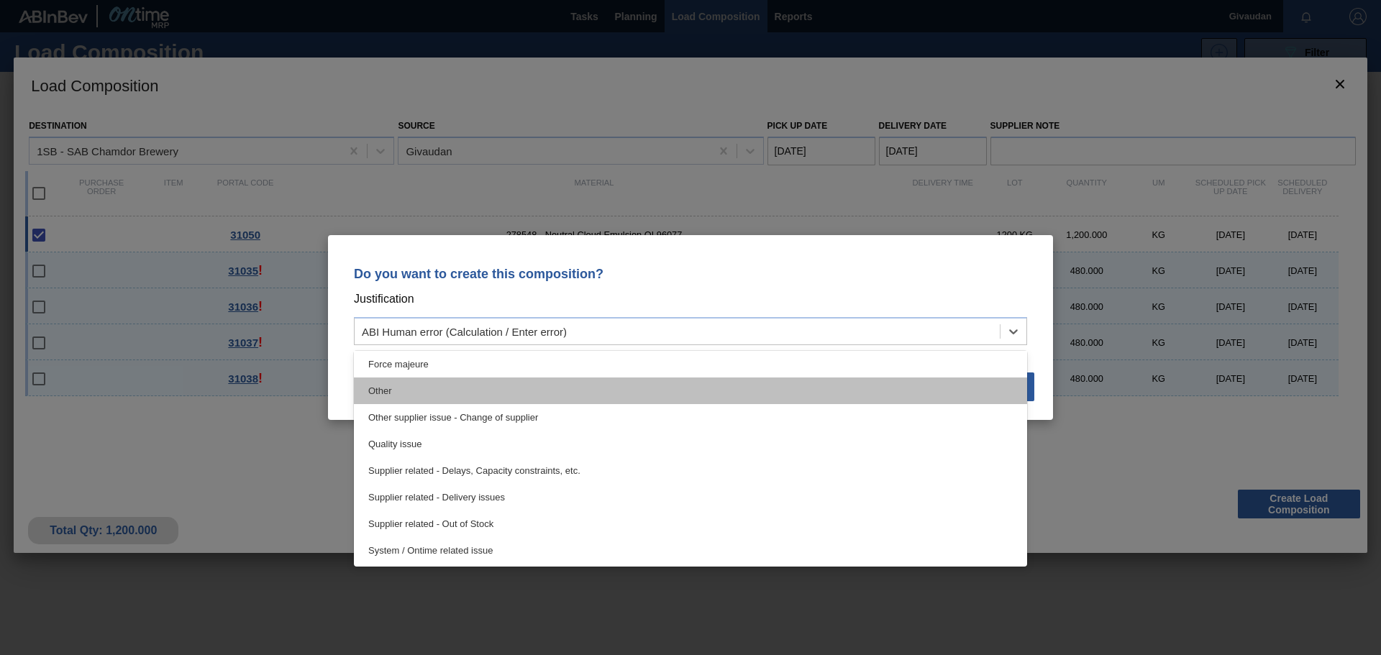
click at [577, 399] on div "Other" at bounding box center [690, 391] width 673 height 27
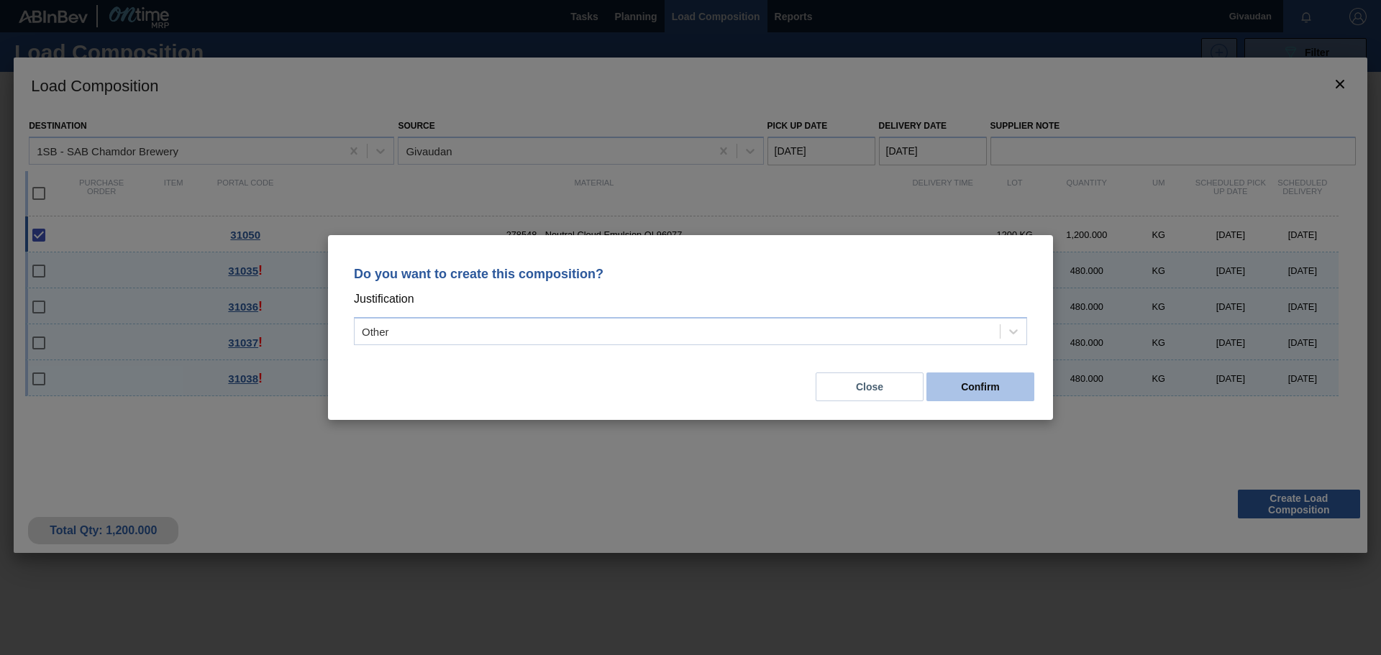
click at [956, 383] on button "Confirm" at bounding box center [980, 387] width 108 height 29
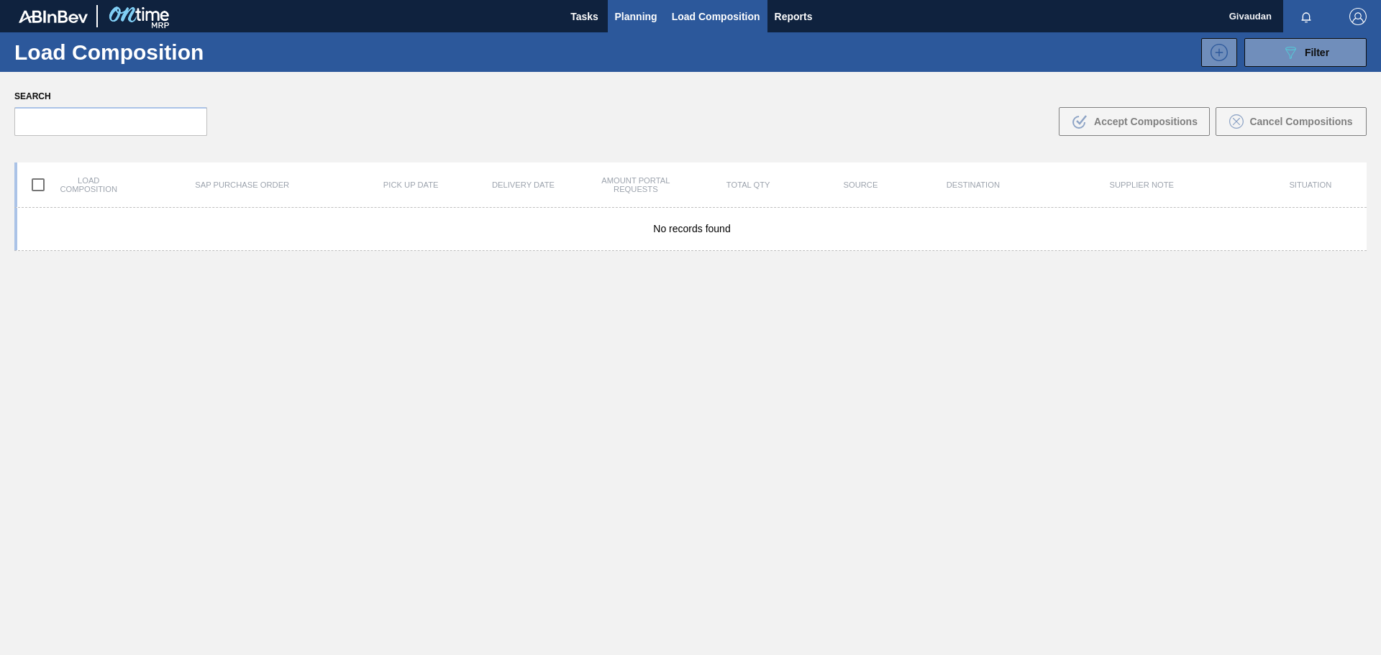
click at [640, 19] on span "Planning" at bounding box center [636, 16] width 42 height 17
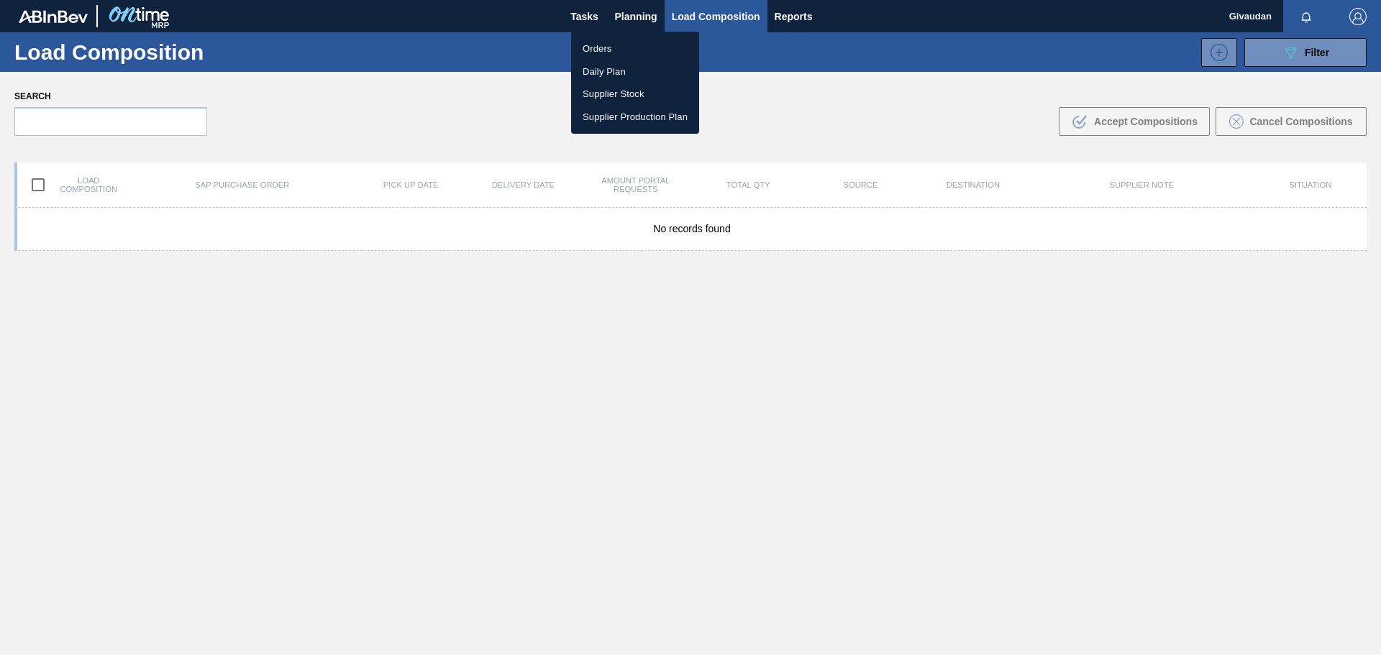
click at [649, 50] on li "Orders" at bounding box center [635, 48] width 128 height 23
